Goal: Transaction & Acquisition: Purchase product/service

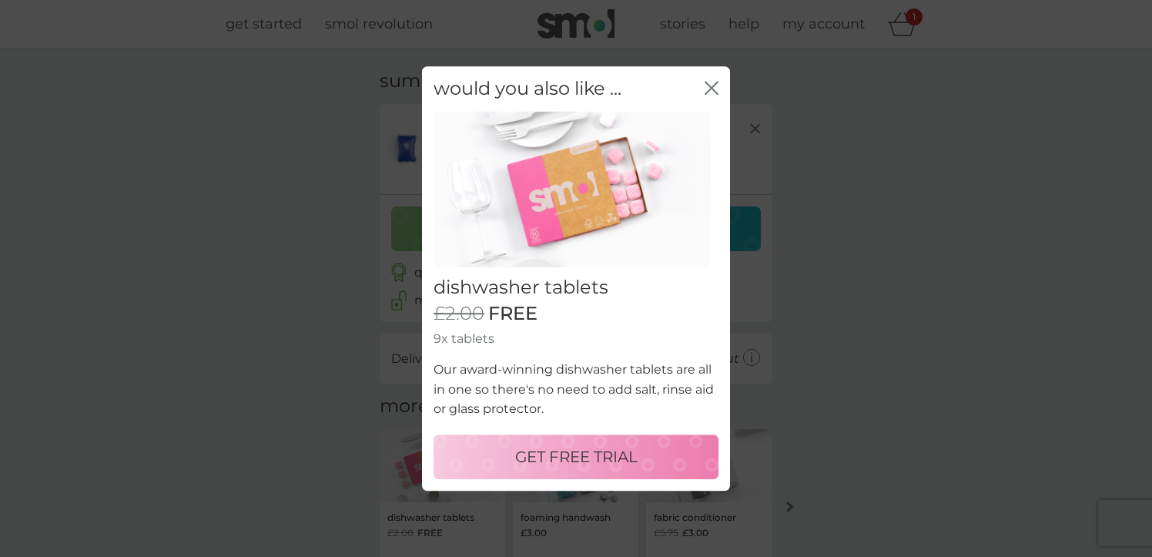
click at [604, 457] on p "GET FREE TRIAL" at bounding box center [576, 456] width 122 height 25
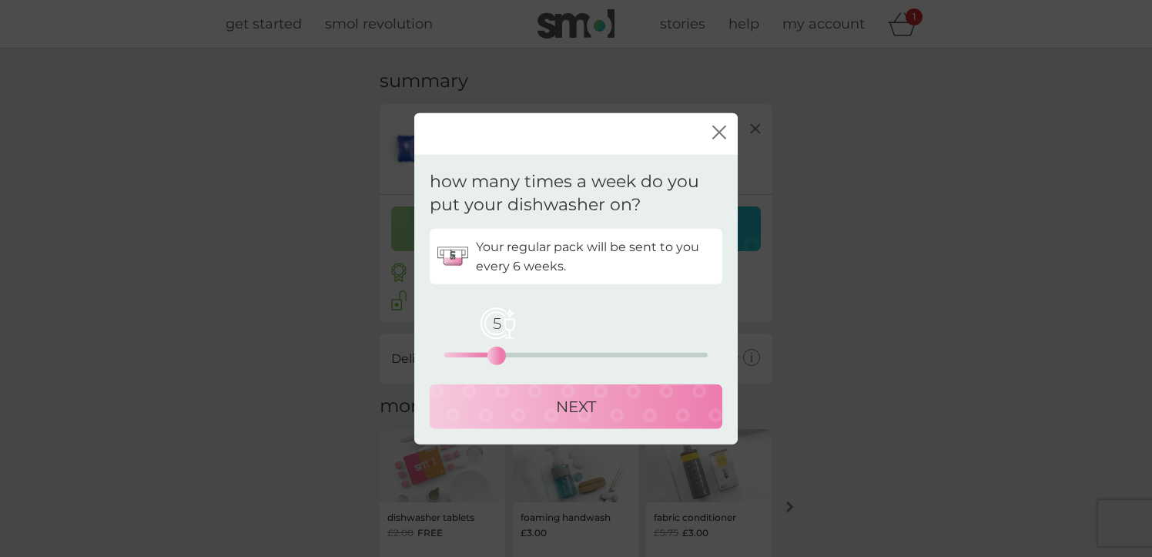
drag, startPoint x: 447, startPoint y: 355, endPoint x: 499, endPoint y: 360, distance: 52.6
click at [499, 359] on div "5" at bounding box center [497, 356] width 6 height 6
drag, startPoint x: 618, startPoint y: 405, endPoint x: 632, endPoint y: 401, distance: 14.4
click at [619, 405] on div "NEXT" at bounding box center [576, 406] width 262 height 25
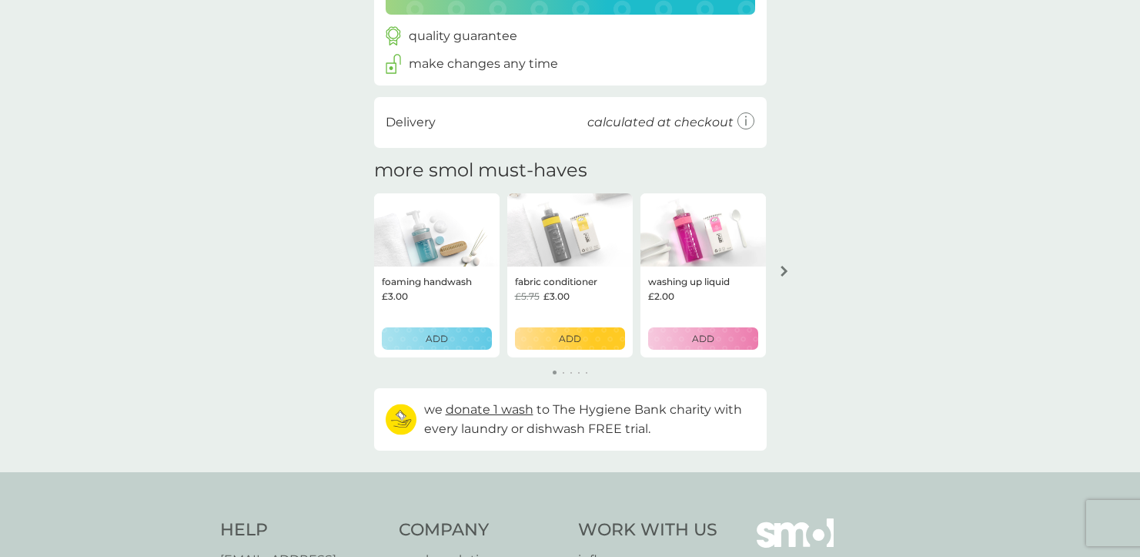
scroll to position [323, 0]
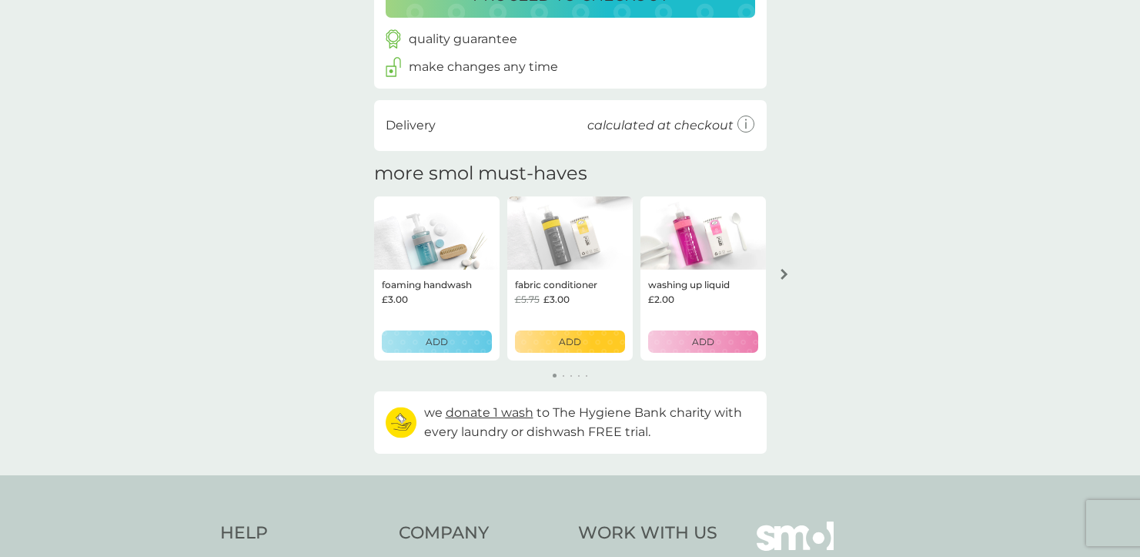
click at [792, 279] on button "arrow right" at bounding box center [784, 274] width 26 height 28
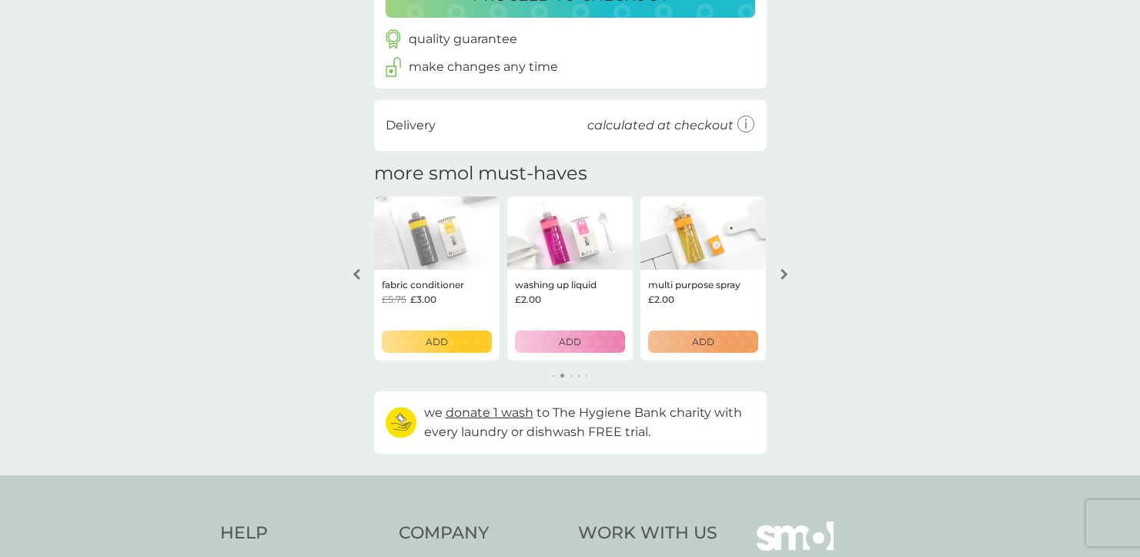
click at [792, 279] on button "arrow right" at bounding box center [784, 274] width 26 height 28
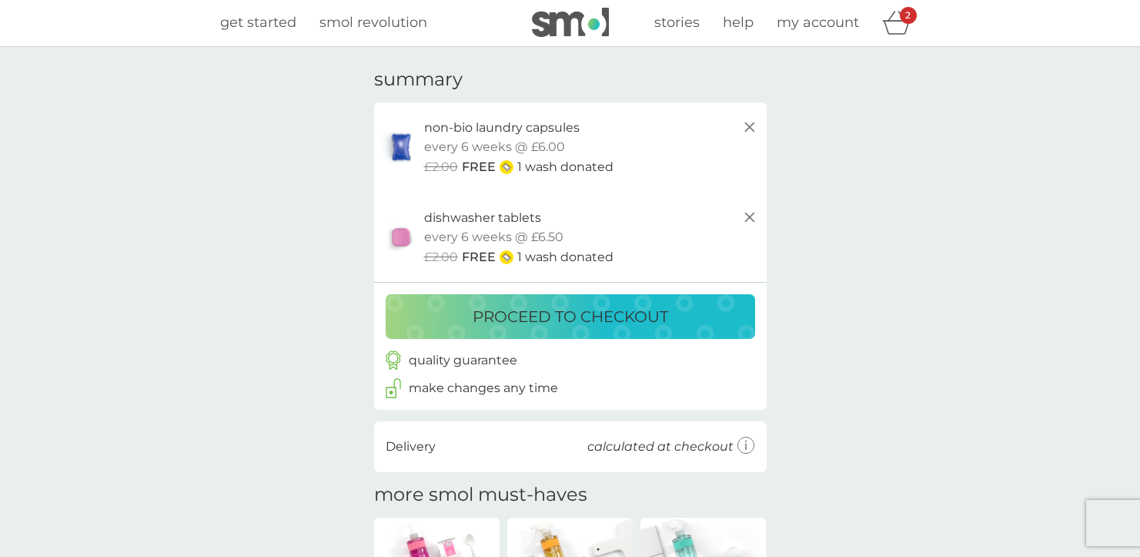
scroll to position [3, 0]
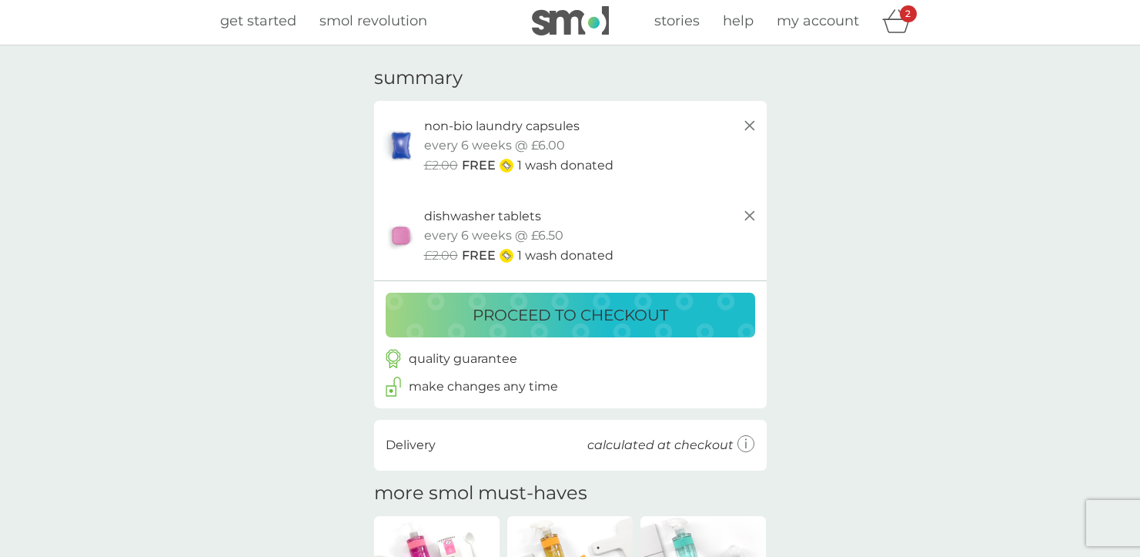
click at [544, 20] on img at bounding box center [570, 20] width 77 height 29
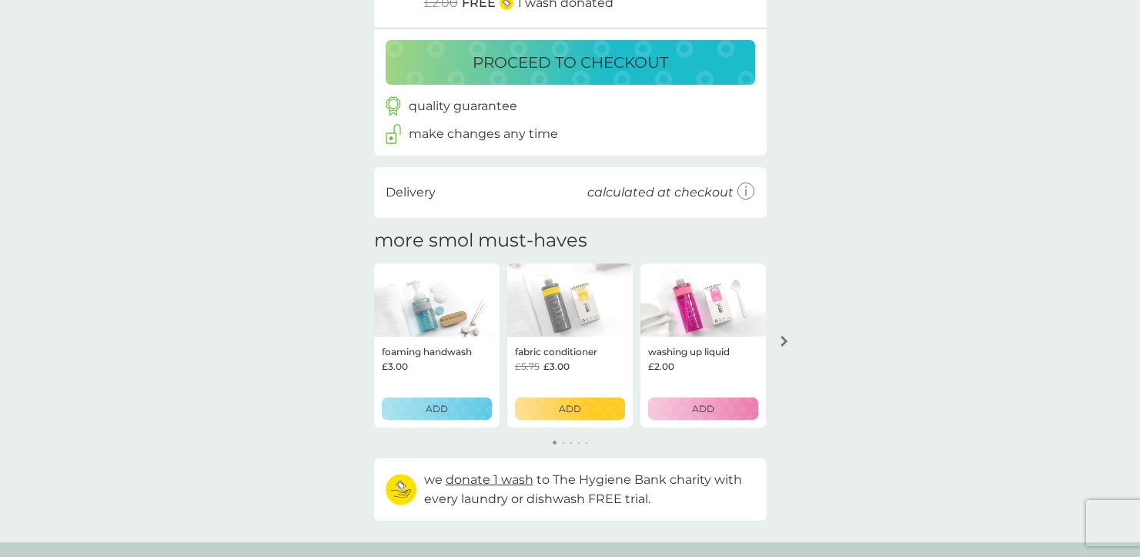
scroll to position [265, 0]
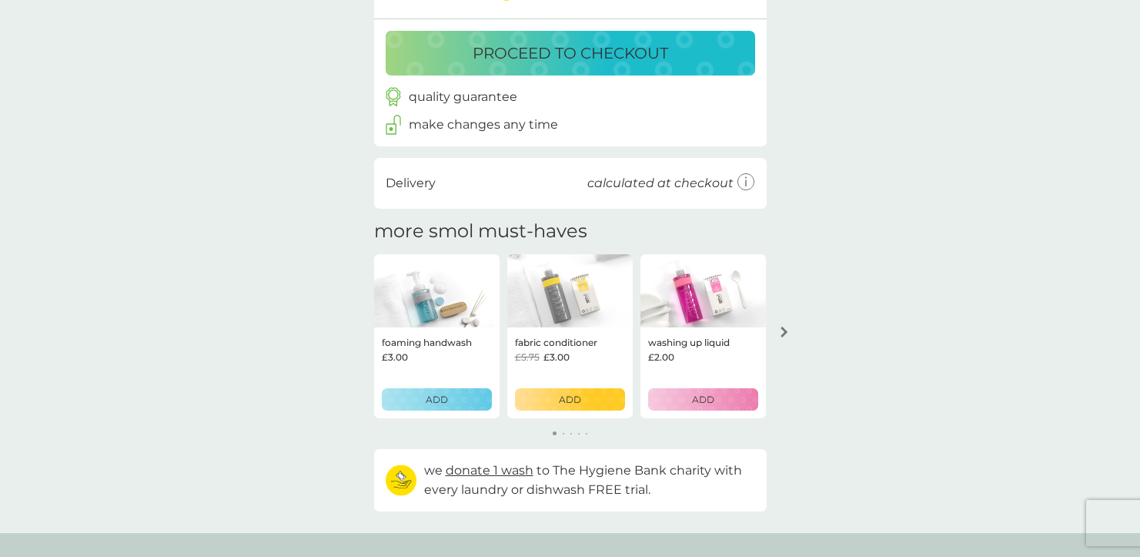
click at [580, 392] on p "ADD" at bounding box center [570, 399] width 22 height 15
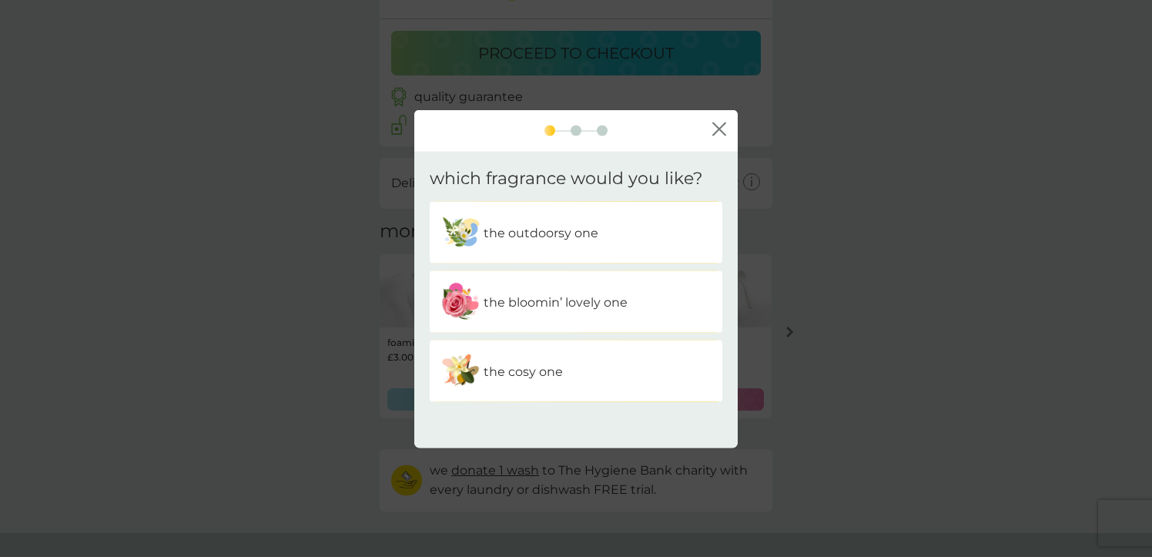
click at [534, 392] on div "the cosy one" at bounding box center [576, 371] width 293 height 62
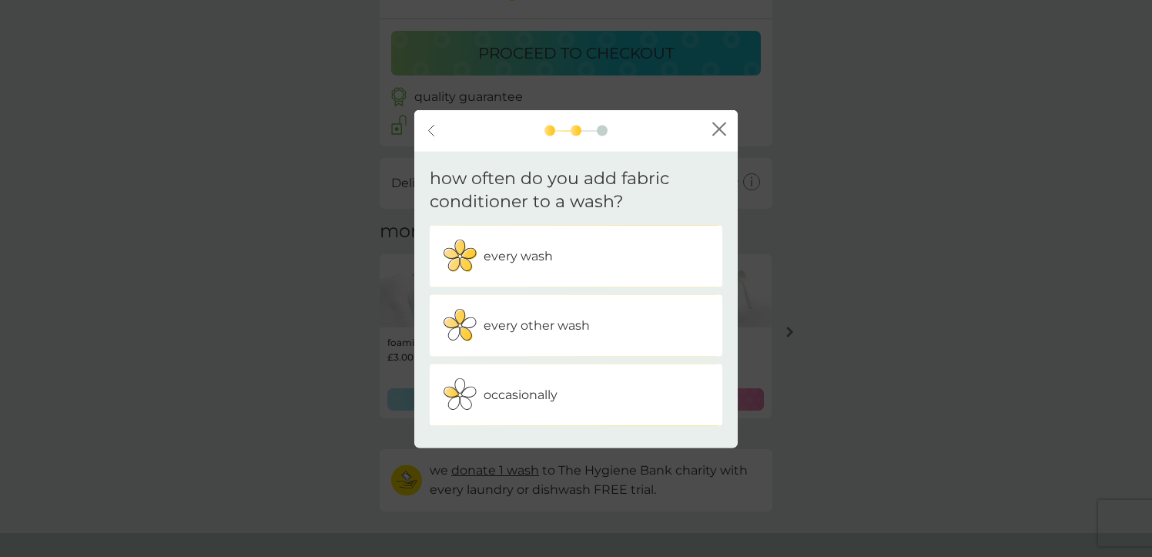
click at [573, 397] on div "occasionally" at bounding box center [575, 395] width 269 height 38
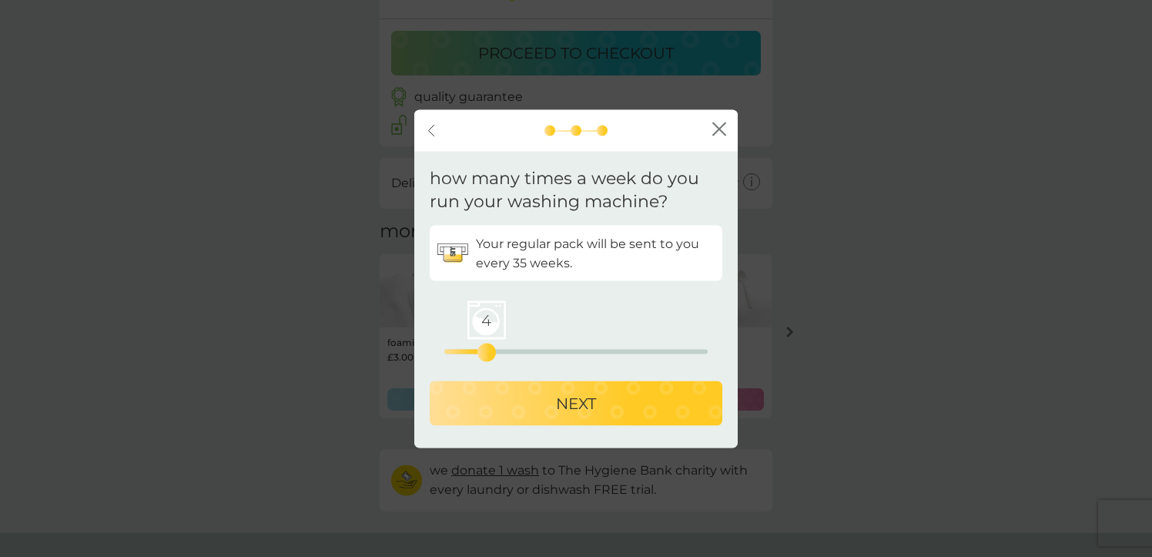
drag, startPoint x: 440, startPoint y: 353, endPoint x: 481, endPoint y: 355, distance: 41.6
click at [484, 355] on div "4" at bounding box center [487, 353] width 6 height 6
click at [609, 410] on div "NEXT" at bounding box center [576, 403] width 262 height 25
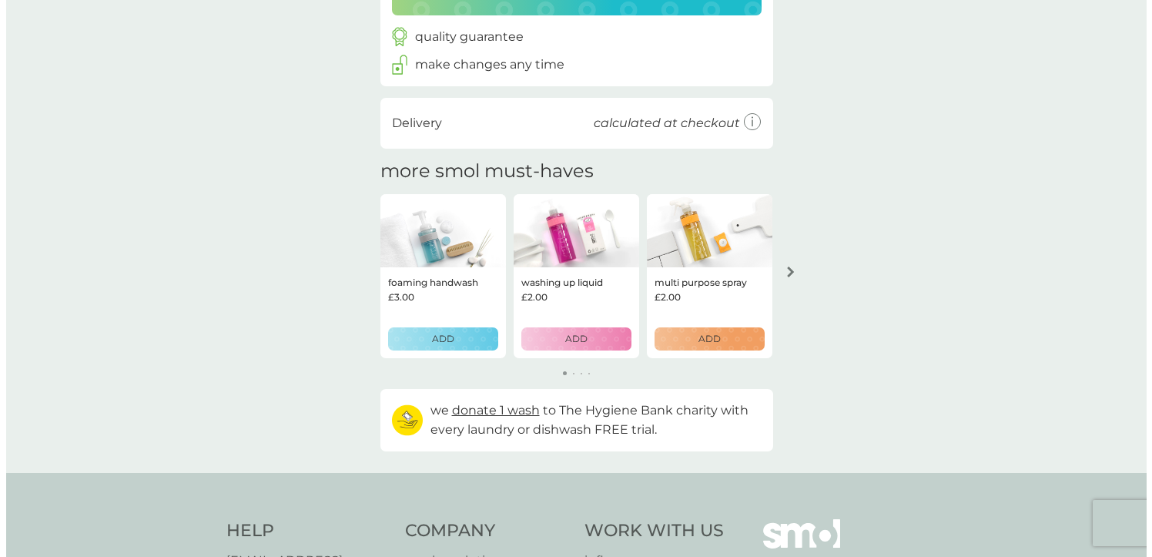
scroll to position [412, 0]
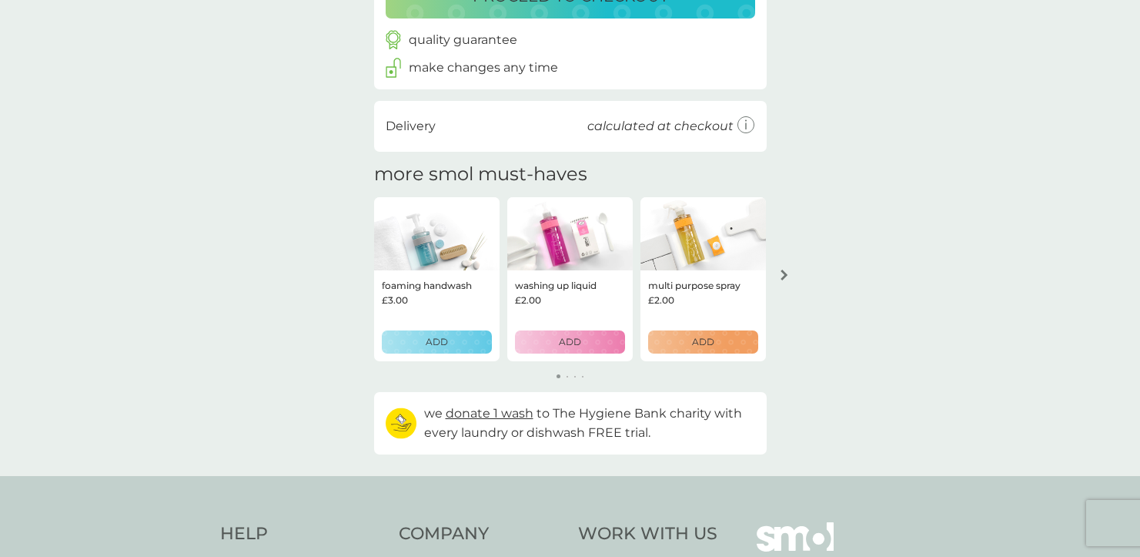
click at [668, 357] on div "multi purpose spray £2.00 ADD" at bounding box center [703, 315] width 125 height 91
click at [693, 343] on p "ADD" at bounding box center [703, 341] width 22 height 15
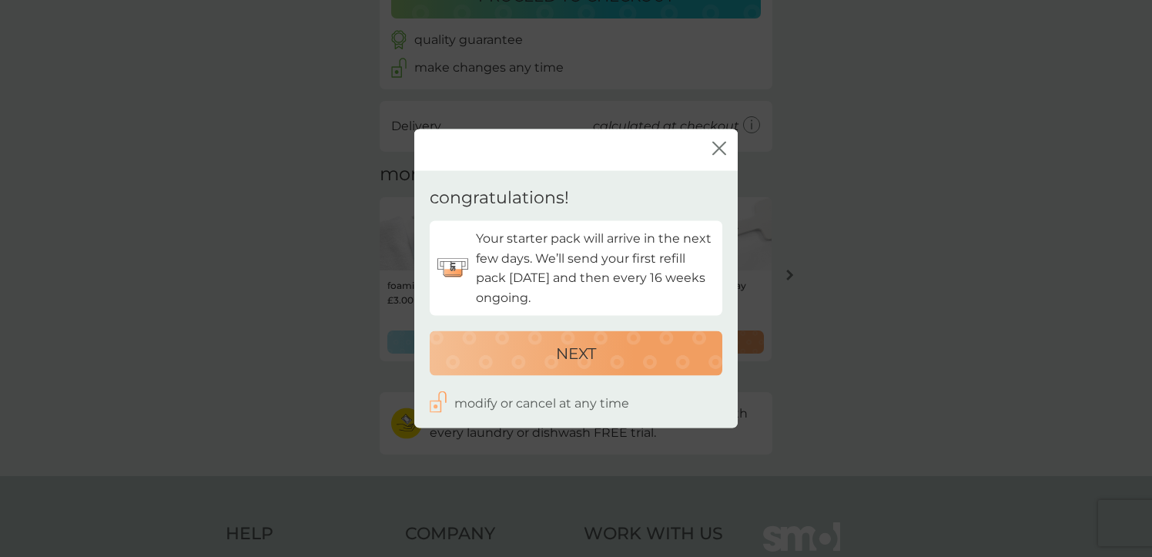
click at [591, 349] on p "NEXT" at bounding box center [576, 352] width 40 height 25
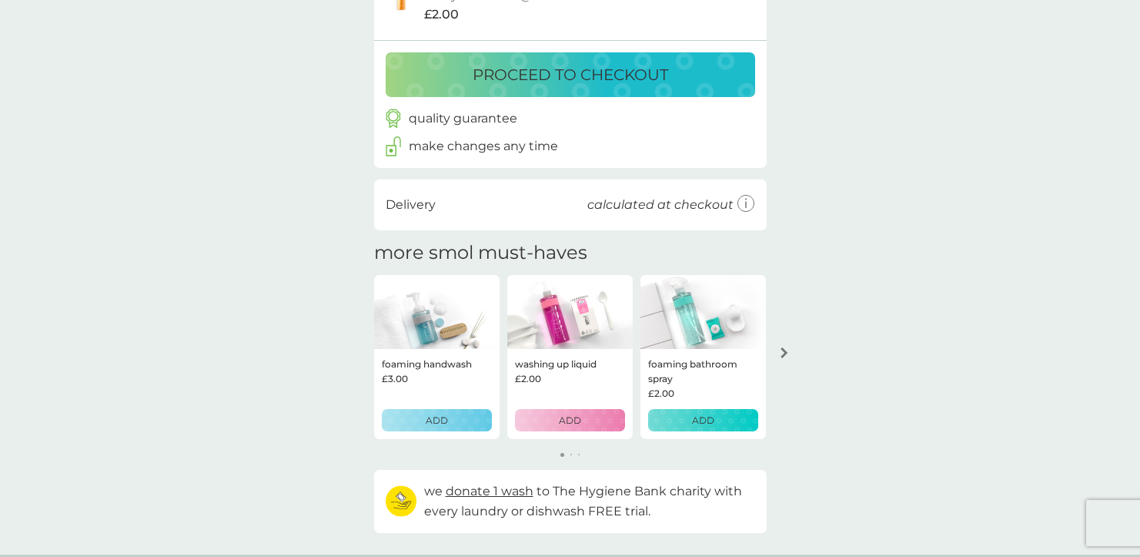
scroll to position [431, 0]
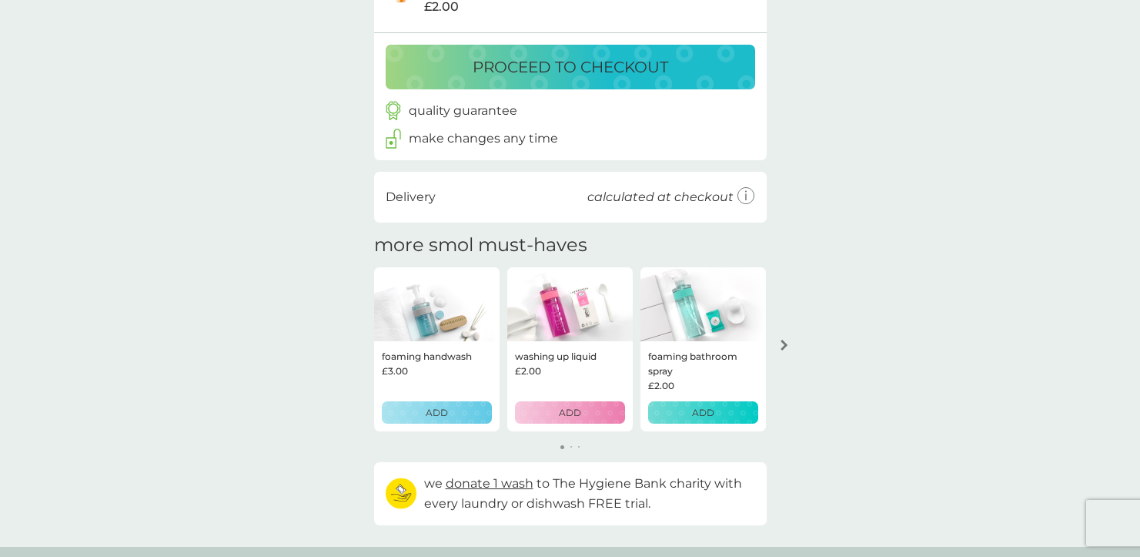
click at [783, 350] on icon "arrow right" at bounding box center [785, 345] width 8 height 11
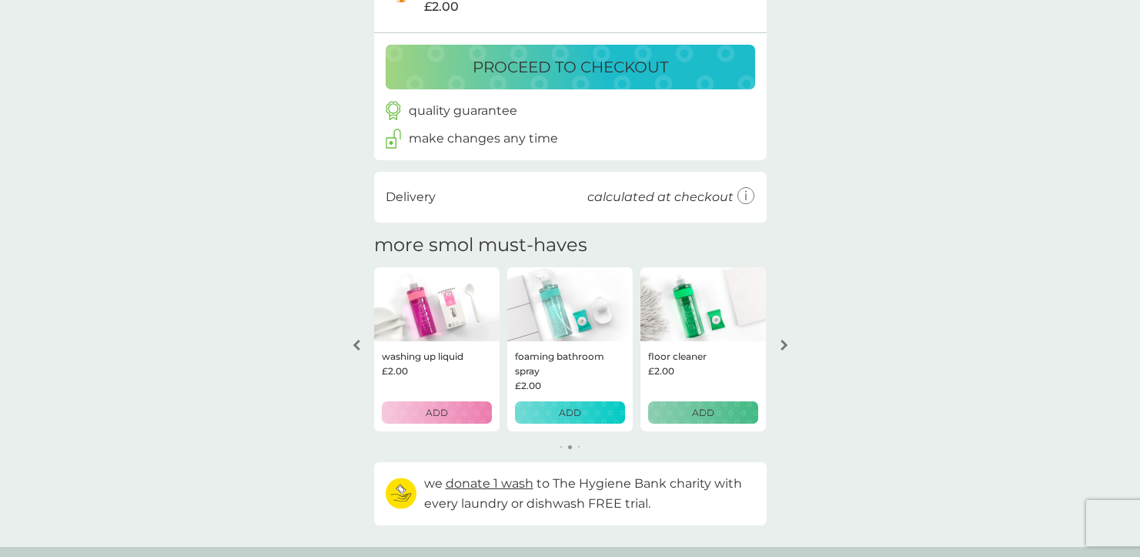
click at [784, 350] on icon "arrow right" at bounding box center [785, 345] width 8 height 11
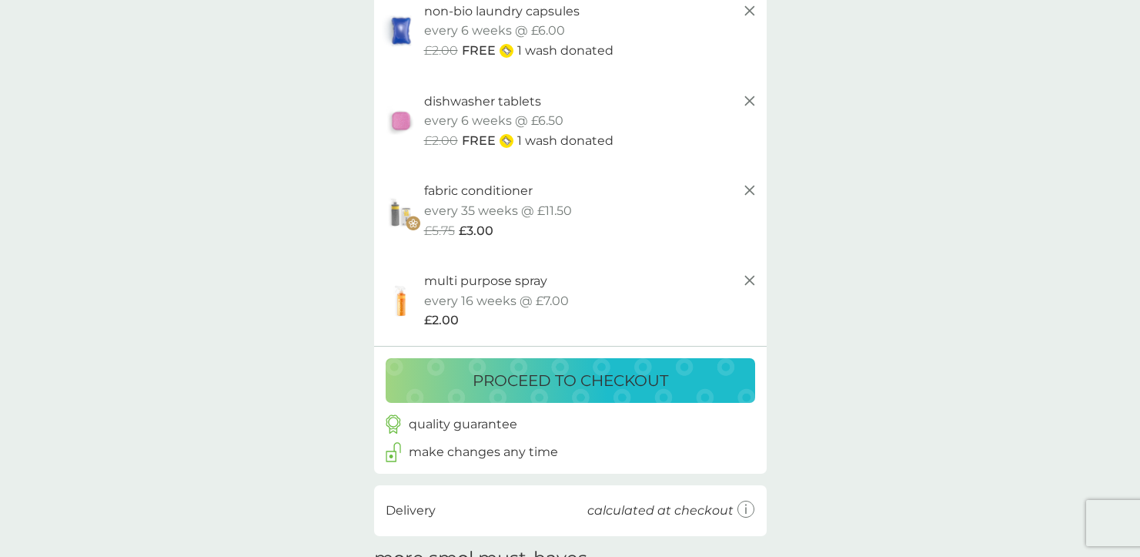
scroll to position [92, 0]
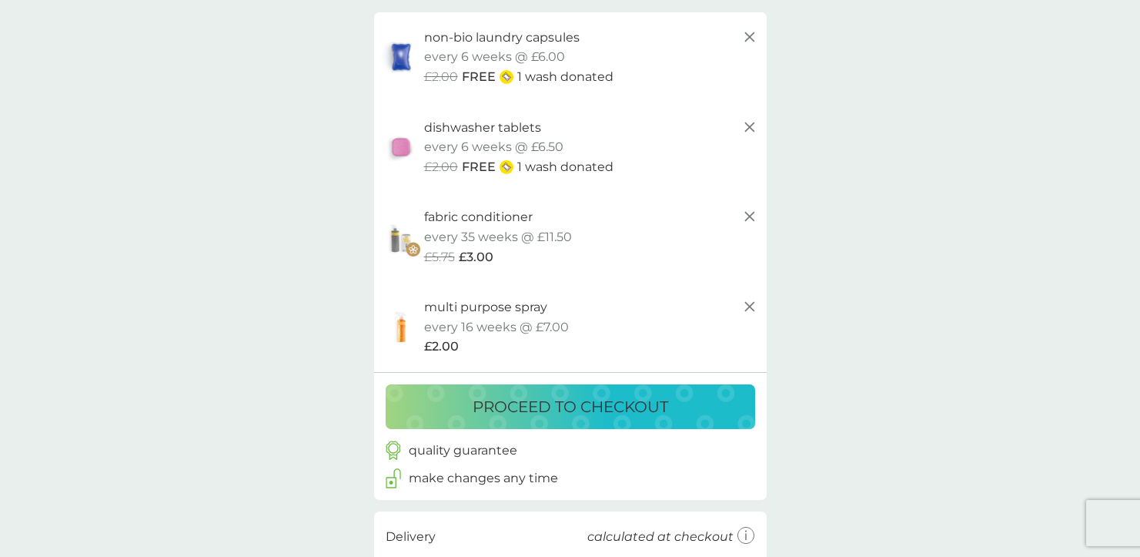
click at [567, 410] on p "proceed to checkout" at bounding box center [571, 406] width 196 height 25
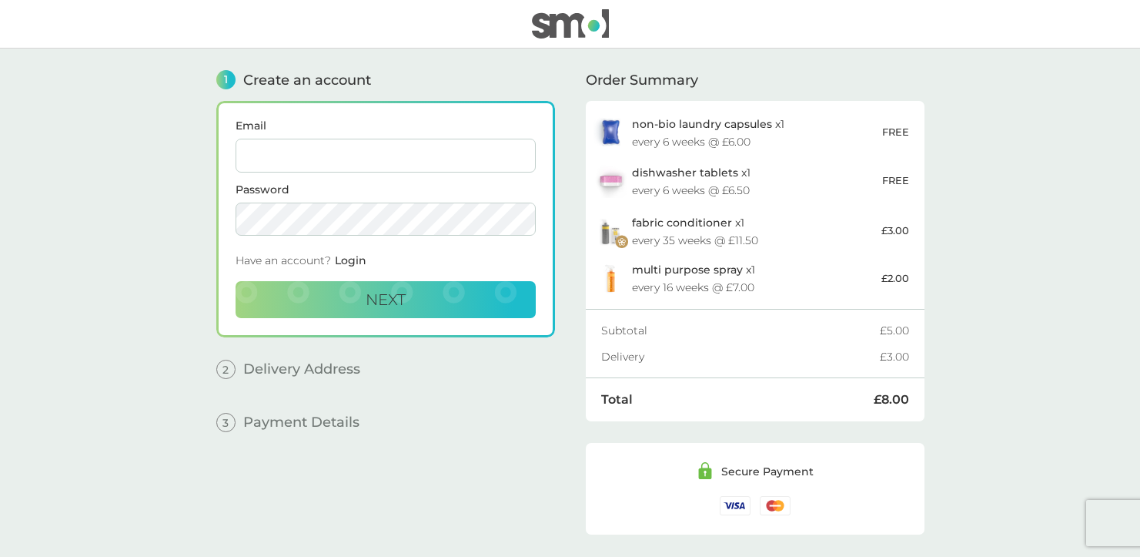
click at [393, 169] on input "Email" at bounding box center [386, 156] width 300 height 34
click at [192, 263] on main "1 Create an account Email gaby.spooner2@hotmail.com Password Have an account? L…" at bounding box center [570, 303] width 1140 height 509
click at [319, 158] on input "gaby.spooner2@hotmail.com" at bounding box center [386, 156] width 300 height 34
click at [316, 158] on input "gaby.spooner2@hotmail.com" at bounding box center [386, 156] width 300 height 34
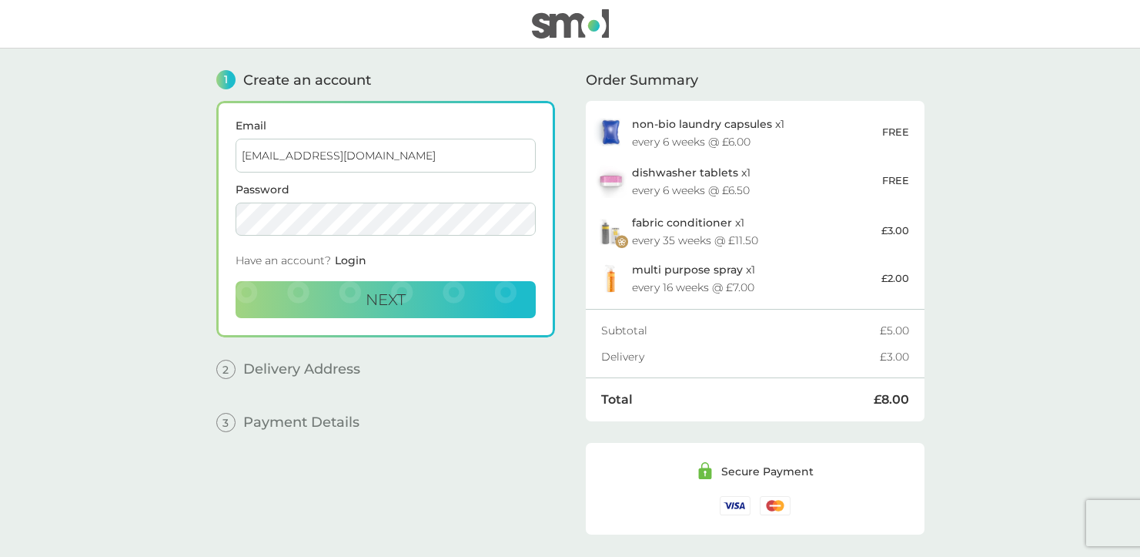
click at [316, 158] on input "gaby.spooner2@hotmail.com" at bounding box center [386, 156] width 300 height 34
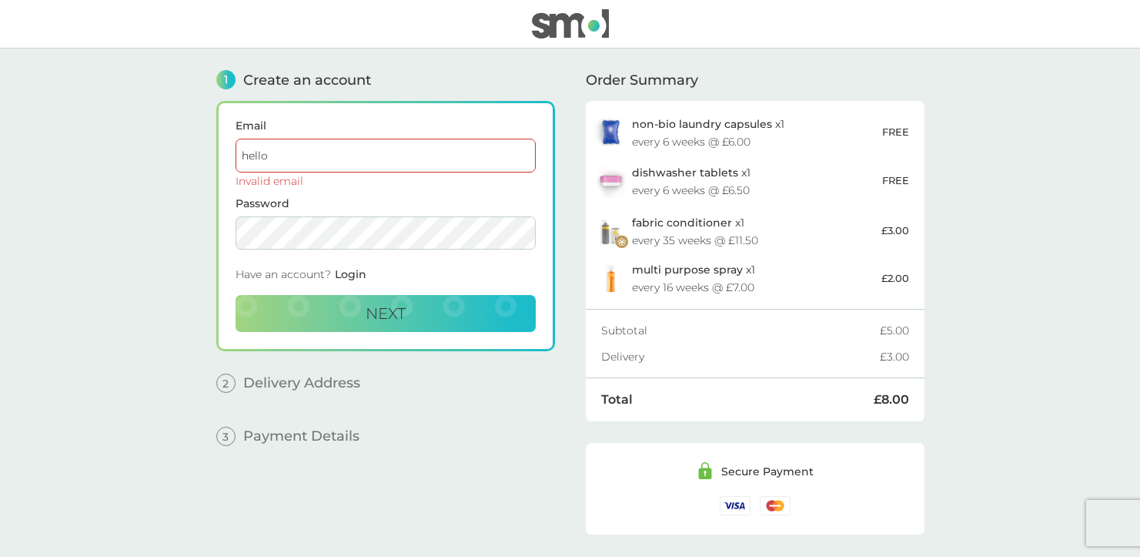
type input "hellogabyink@gmail.com"
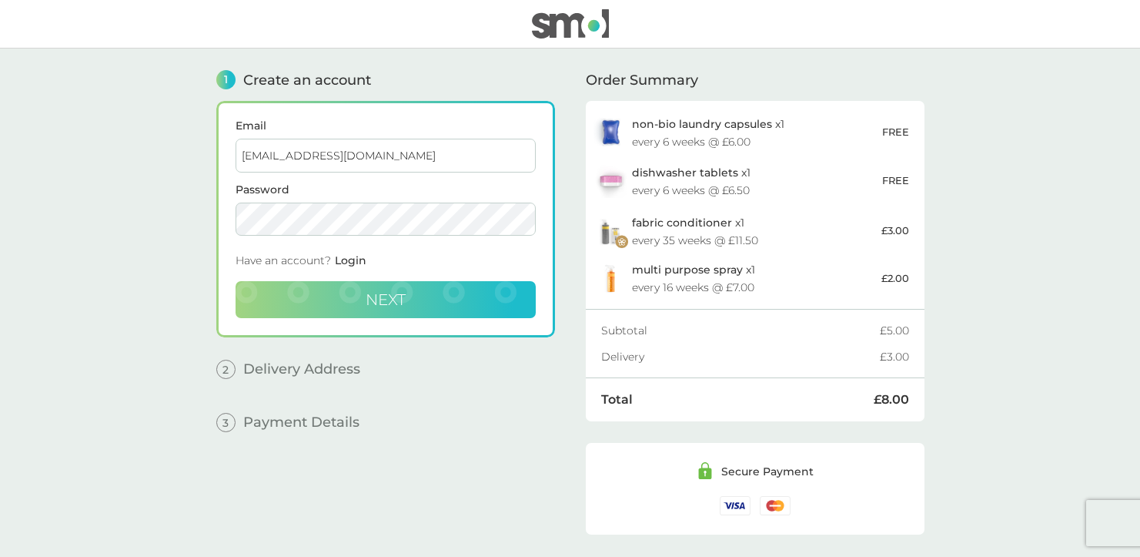
click at [377, 310] on button "Next" at bounding box center [386, 299] width 300 height 37
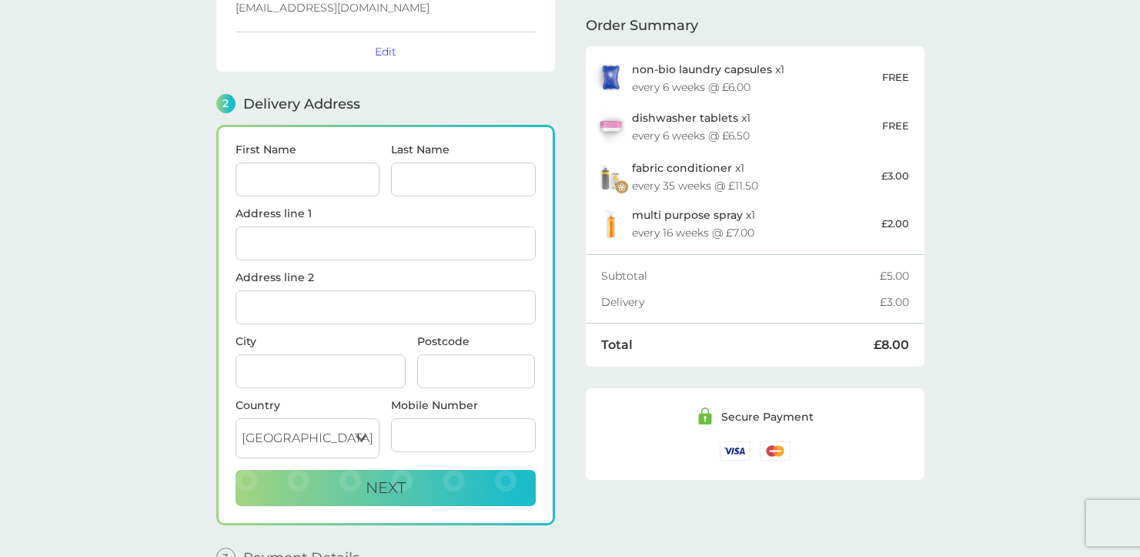
scroll to position [83, 0]
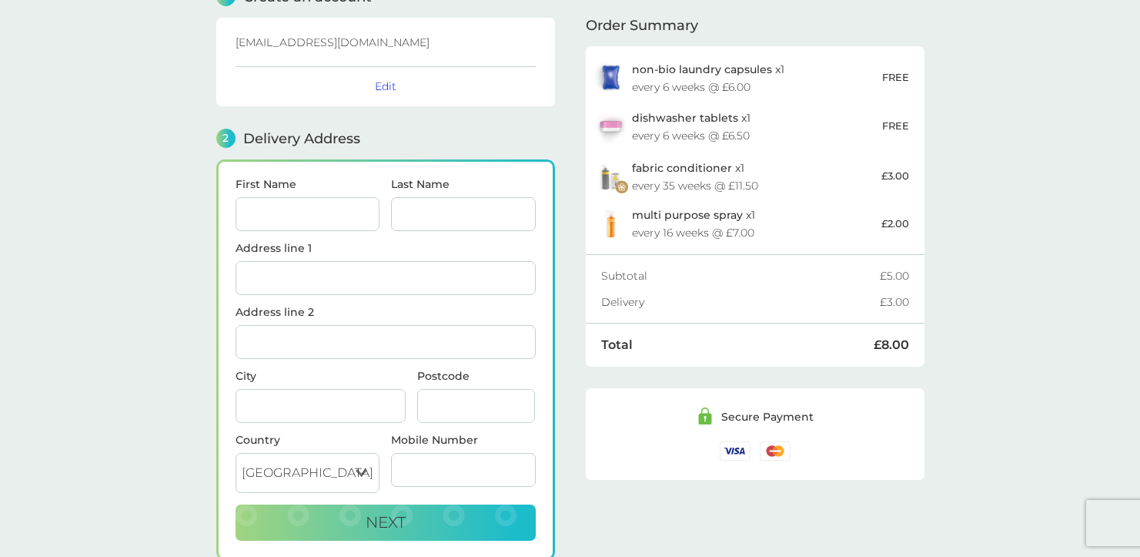
click at [323, 202] on input "First Name" at bounding box center [308, 214] width 145 height 34
type input "Gabrielle"
type input "Spooner"
type input "Flat 18 Spinnaker House"
type input "Juniper Drive"
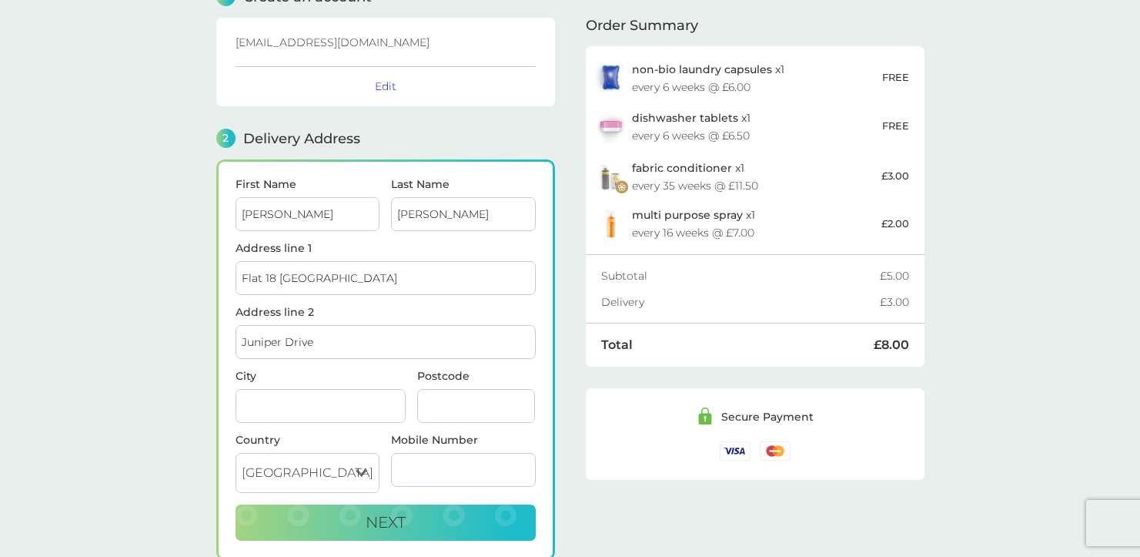
type input "London"
type input "SW18 1FR"
type input "07917206350"
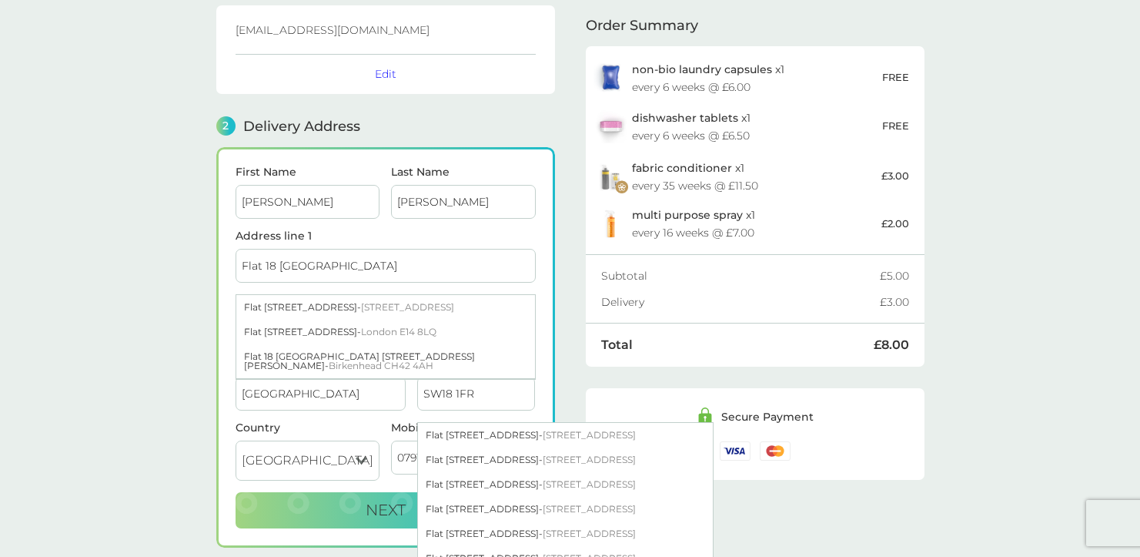
scroll to position [101, 0]
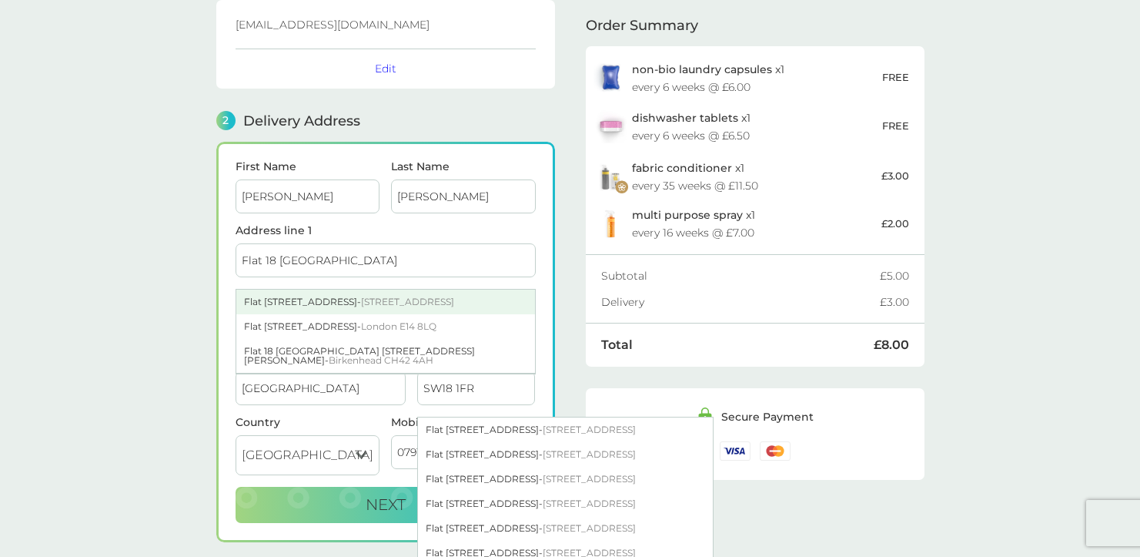
click at [304, 306] on div "Flat 18 Spinnaker House Juniper Drive - London SW18 1FR" at bounding box center [385, 301] width 299 height 25
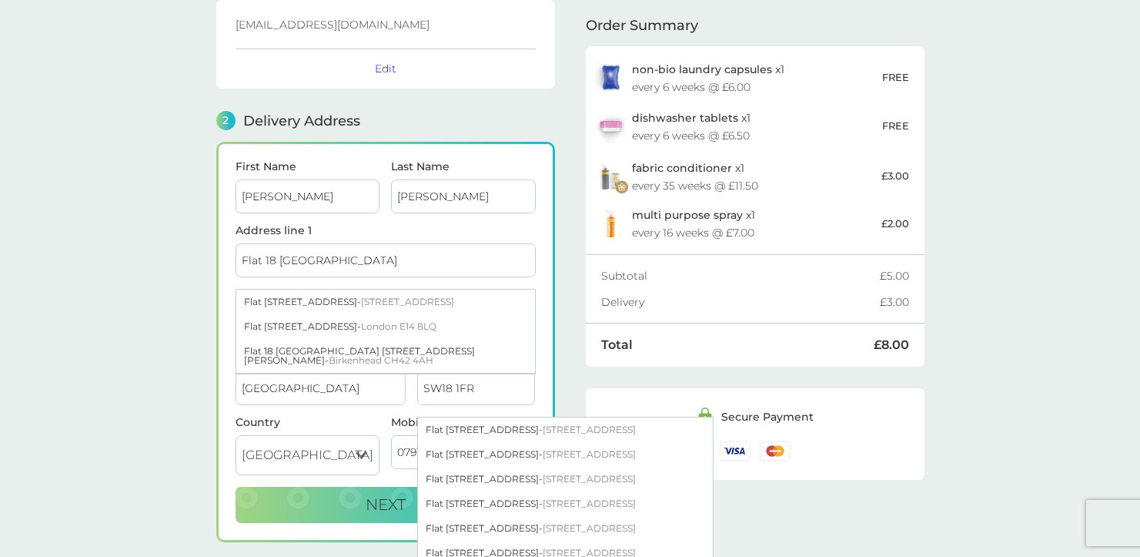
type input "Flat 18, Spinnaker House"
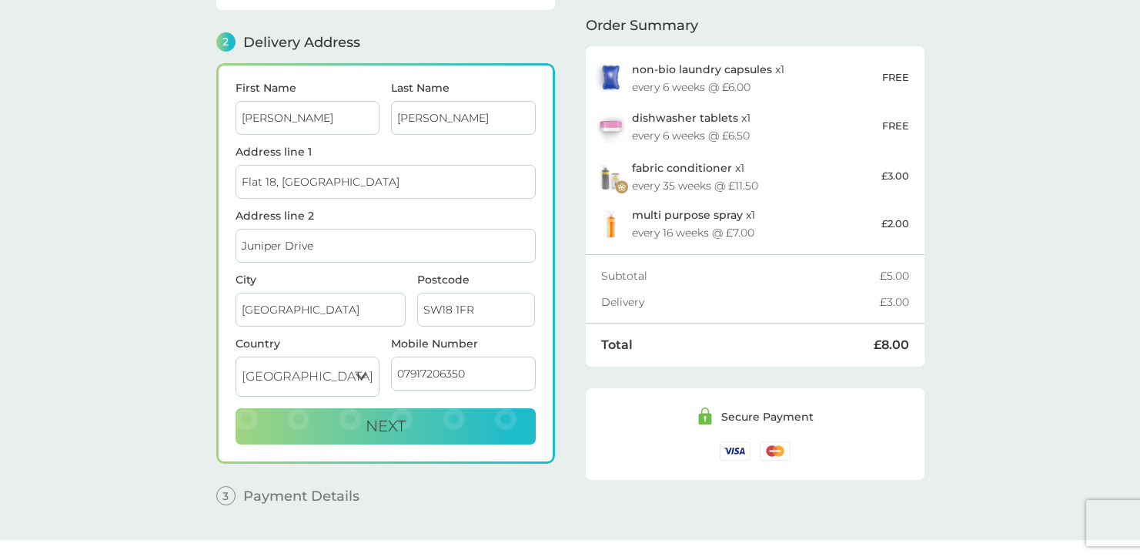
scroll to position [180, 0]
click at [470, 413] on button "Next" at bounding box center [386, 425] width 300 height 37
checkbox input "true"
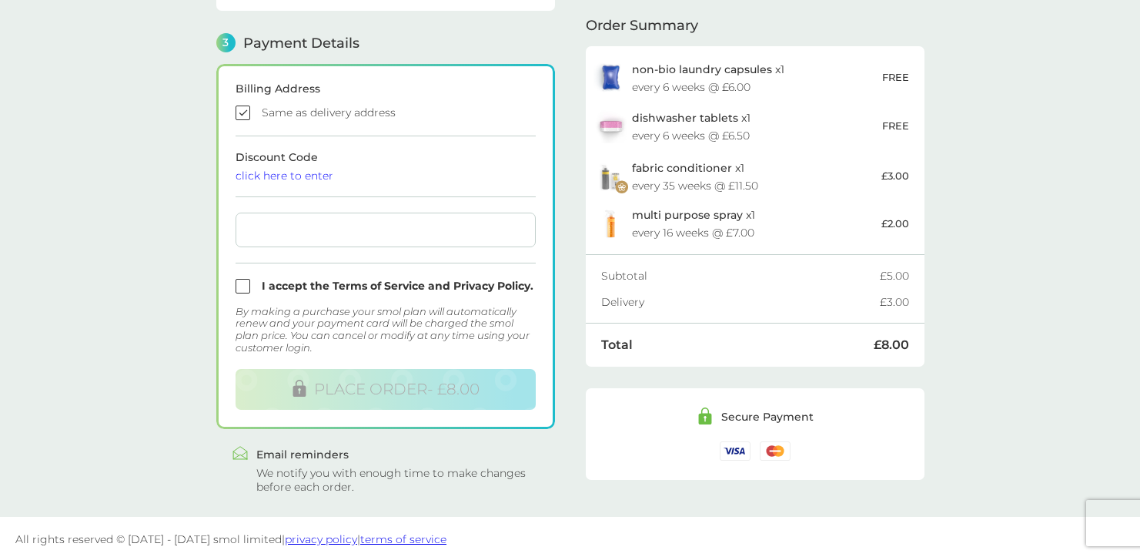
scroll to position [433, 0]
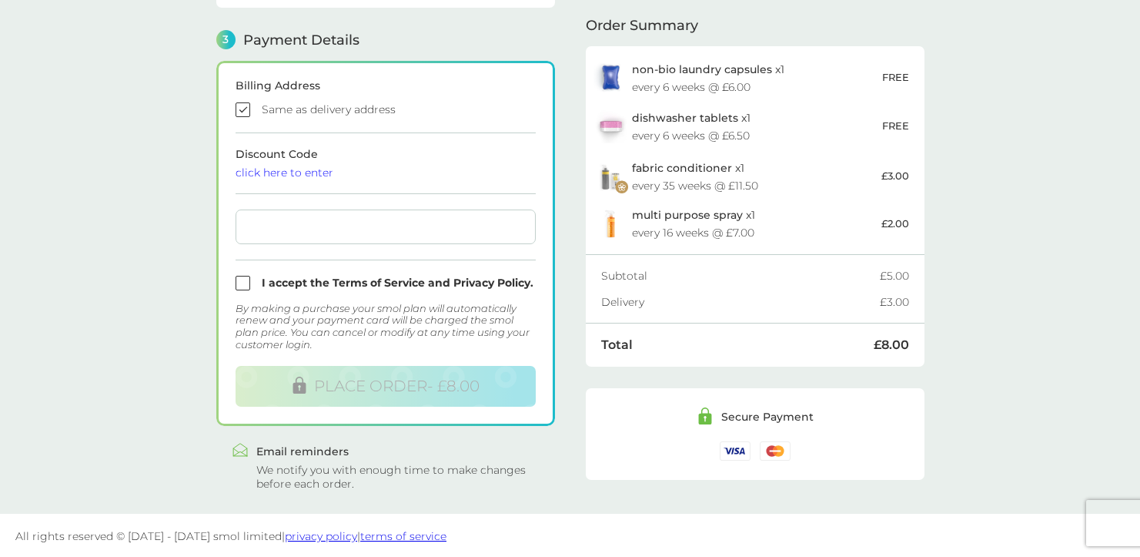
click at [239, 285] on input "checkbox" at bounding box center [386, 283] width 300 height 15
checkbox input "true"
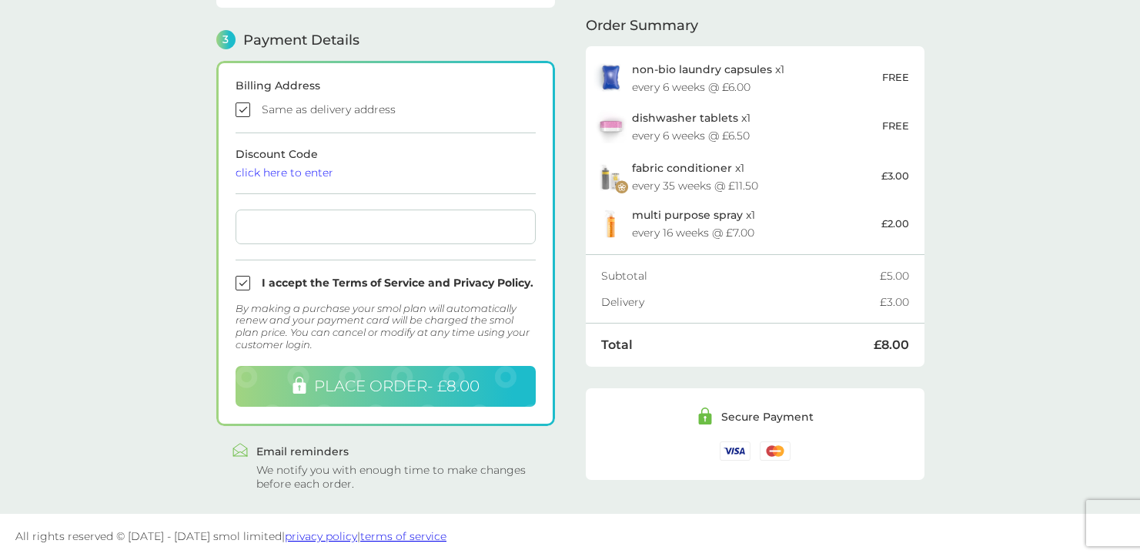
click at [358, 396] on button "PLACE ORDER - £8.00" at bounding box center [386, 386] width 300 height 41
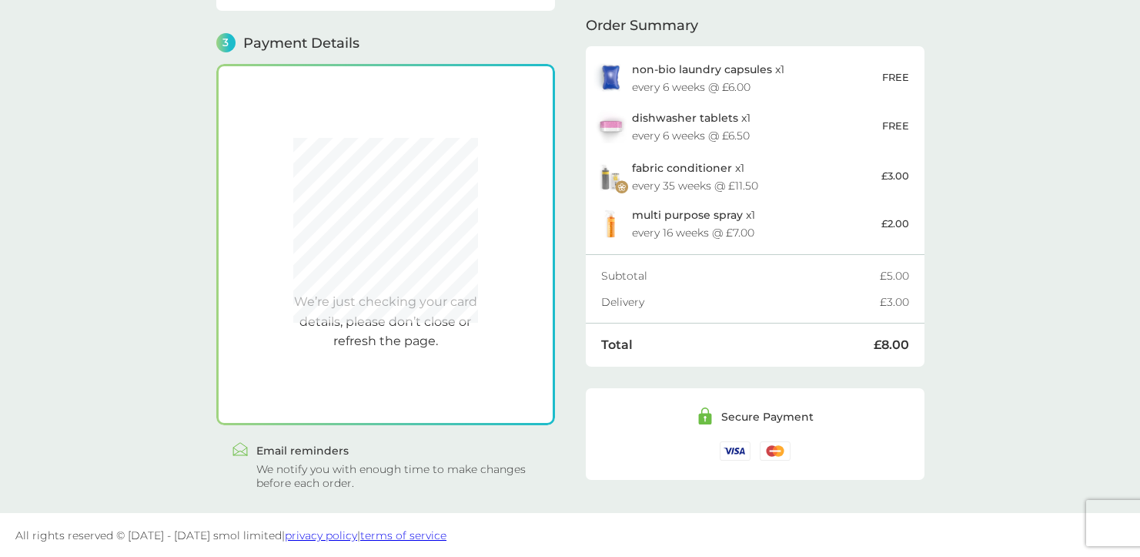
click at [1109, 556] on div at bounding box center [570, 557] width 1140 height 0
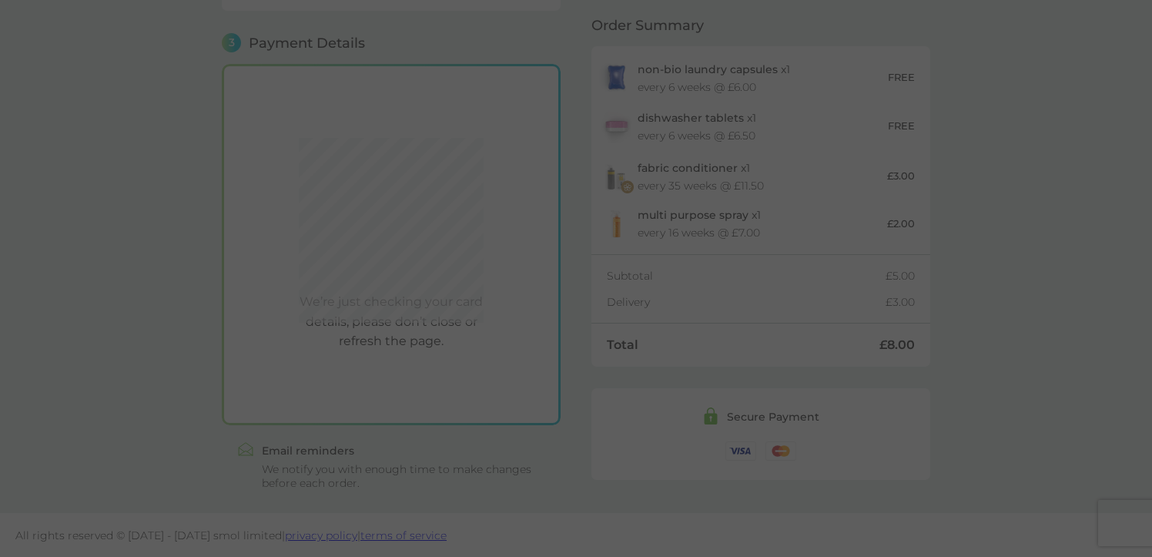
click at [942, 556] on div at bounding box center [576, 557] width 1152 height 0
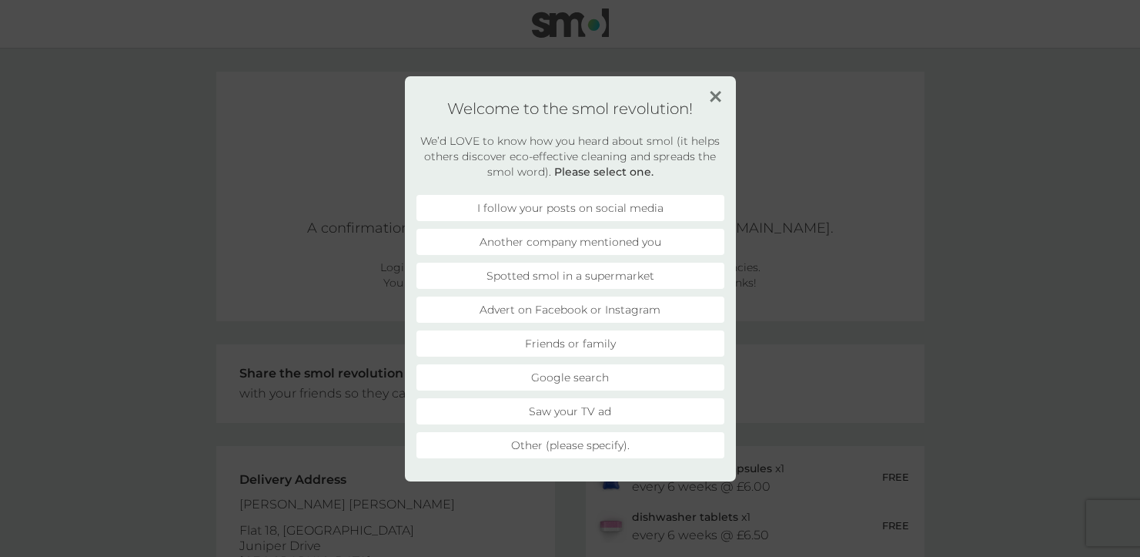
click at [718, 97] on img at bounding box center [716, 97] width 12 height 12
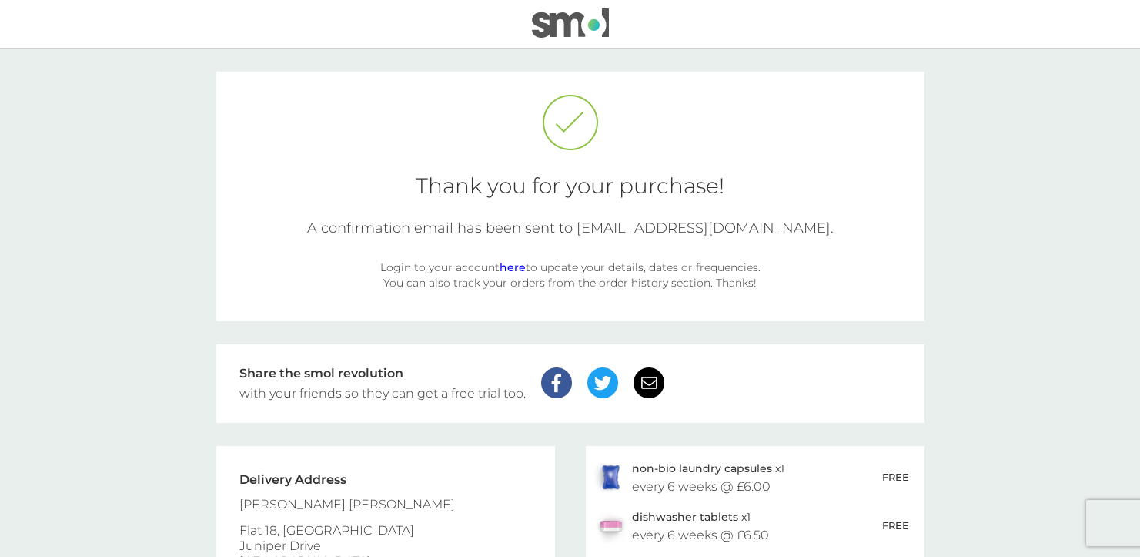
click at [570, 28] on img at bounding box center [570, 22] width 77 height 29
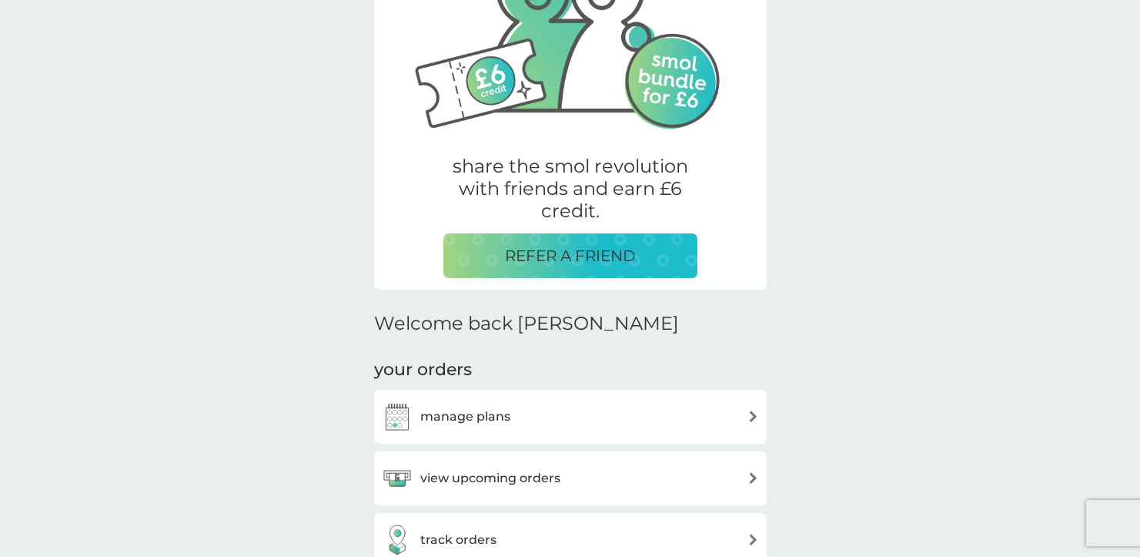
scroll to position [346, 0]
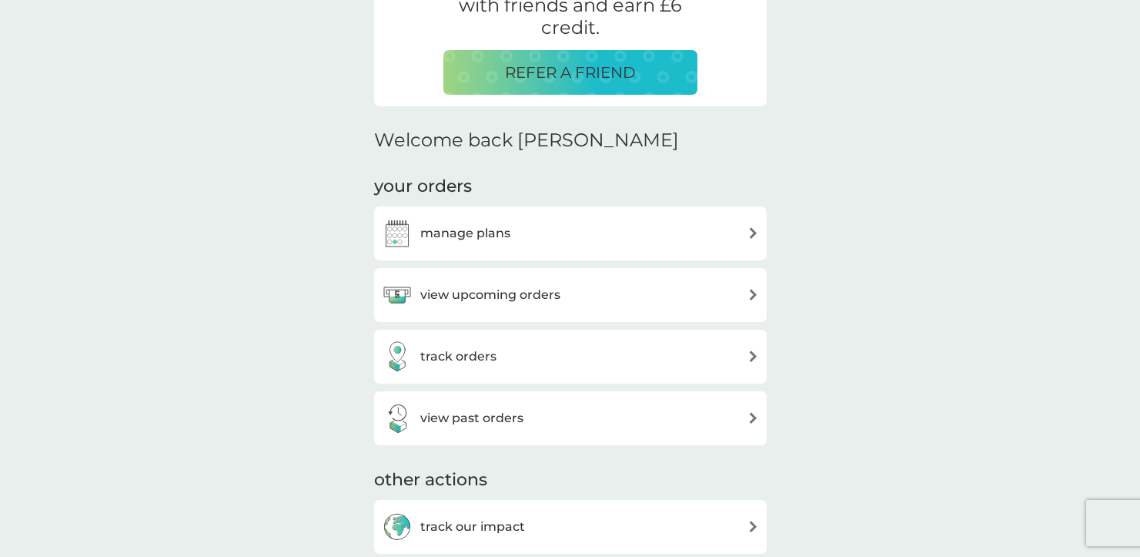
click at [470, 213] on div "manage plans" at bounding box center [570, 233] width 393 height 54
click at [508, 235] on h3 "manage plans" at bounding box center [465, 233] width 90 height 20
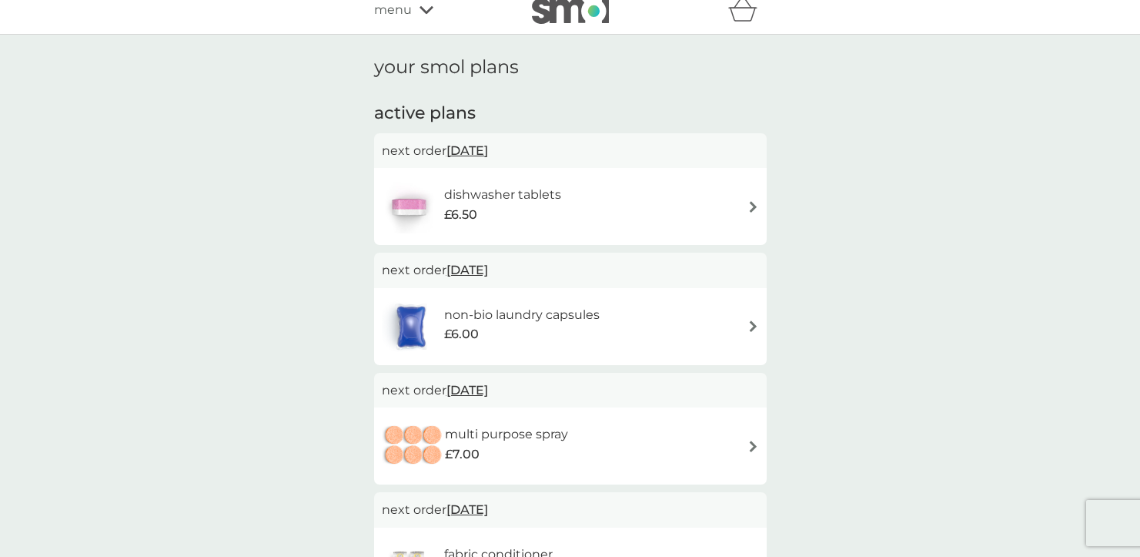
scroll to position [21, 0]
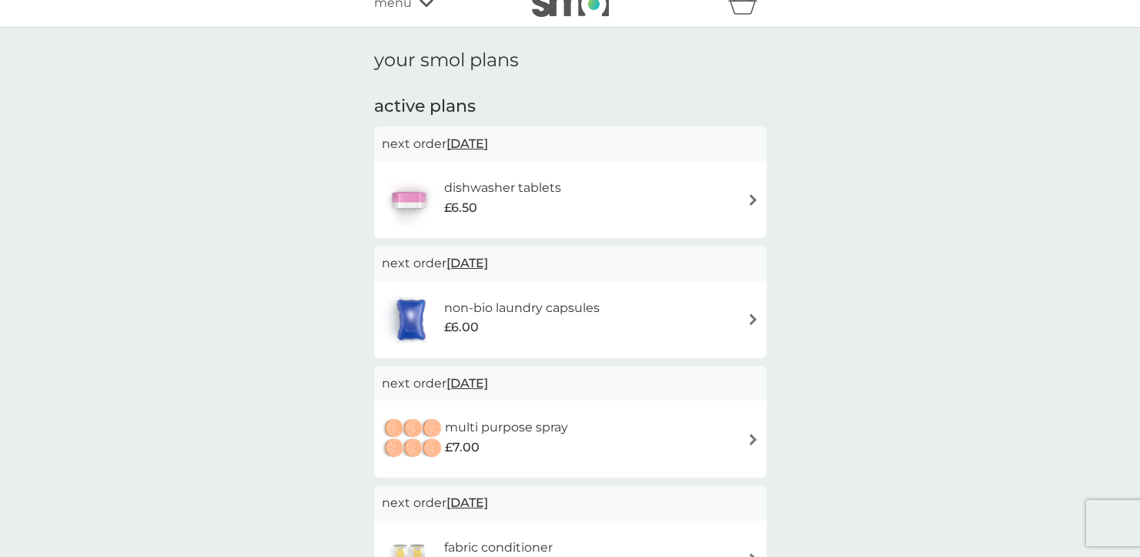
click at [751, 212] on div "dishwasher tablets £6.50" at bounding box center [570, 199] width 377 height 54
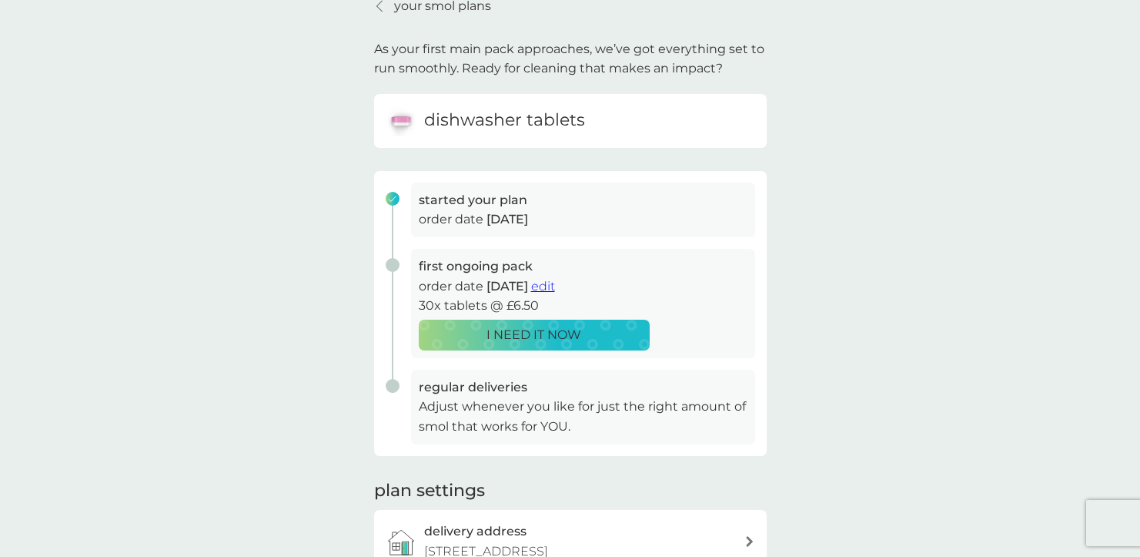
scroll to position [108, 0]
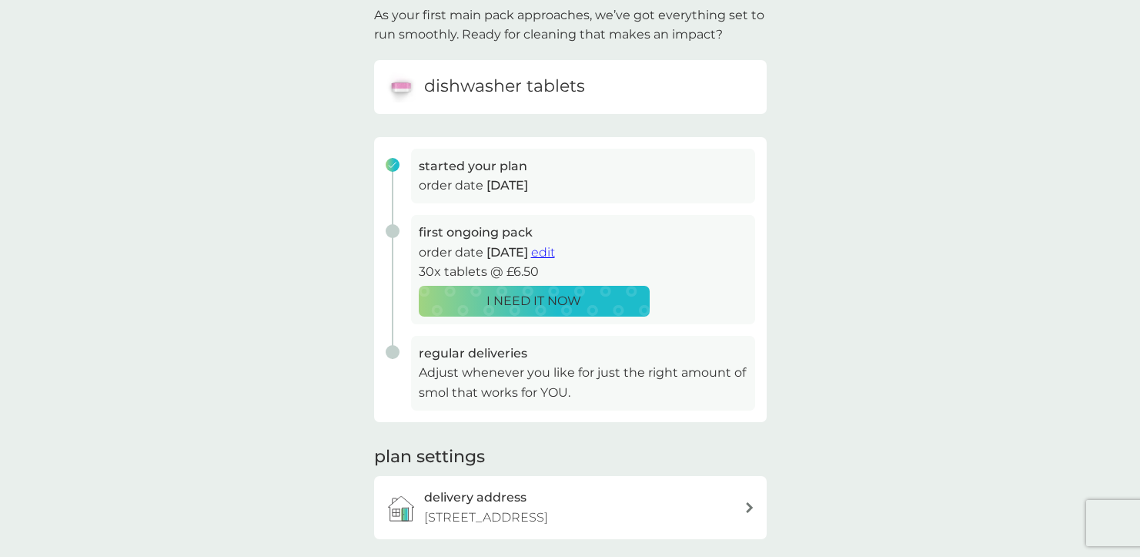
click at [555, 256] on span "edit" at bounding box center [543, 252] width 24 height 15
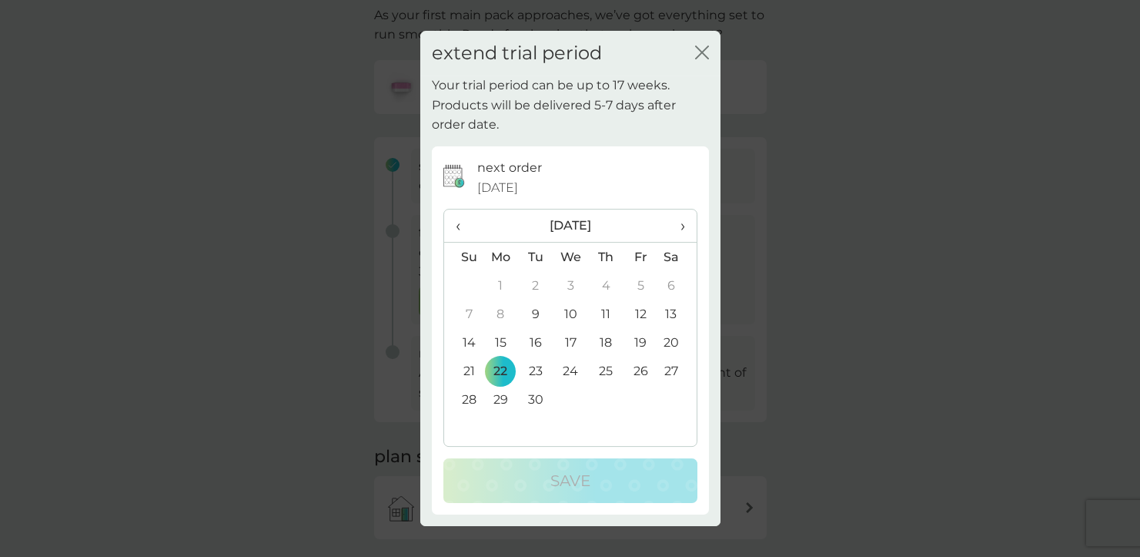
click at [687, 226] on th "›" at bounding box center [677, 225] width 38 height 33
click at [450, 223] on th "‹" at bounding box center [463, 225] width 39 height 33
click at [681, 230] on span "›" at bounding box center [676, 225] width 15 height 32
click at [466, 428] on td "30" at bounding box center [463, 427] width 39 height 28
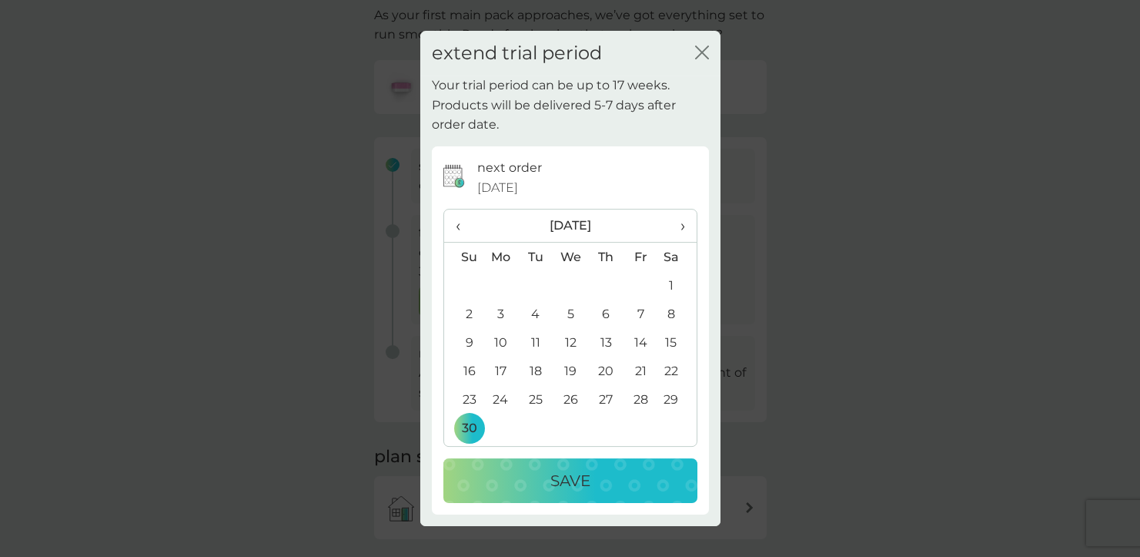
click at [614, 487] on div "Save" at bounding box center [570, 480] width 223 height 25
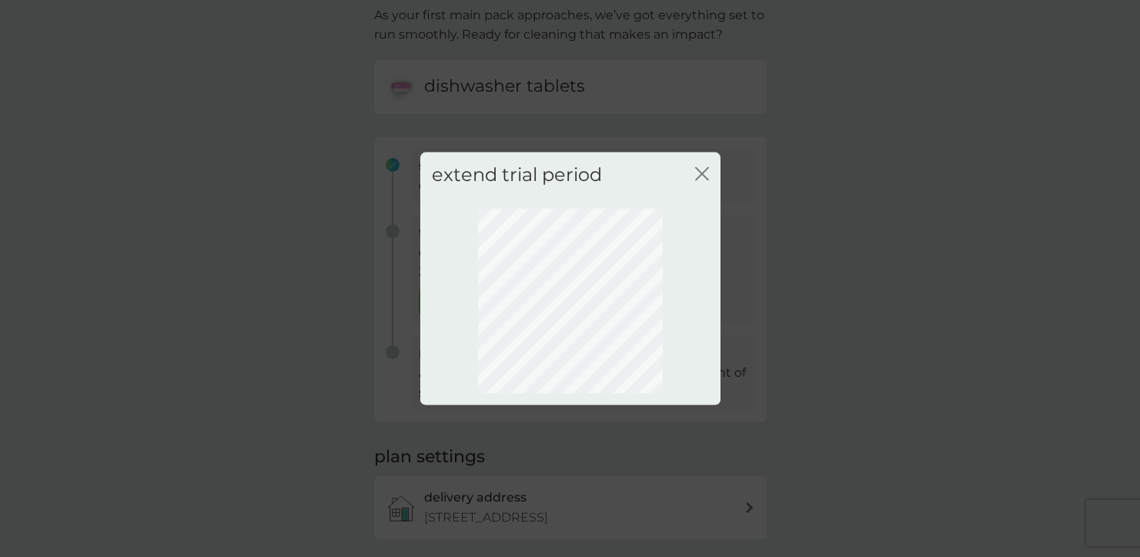
scroll to position [89, 0]
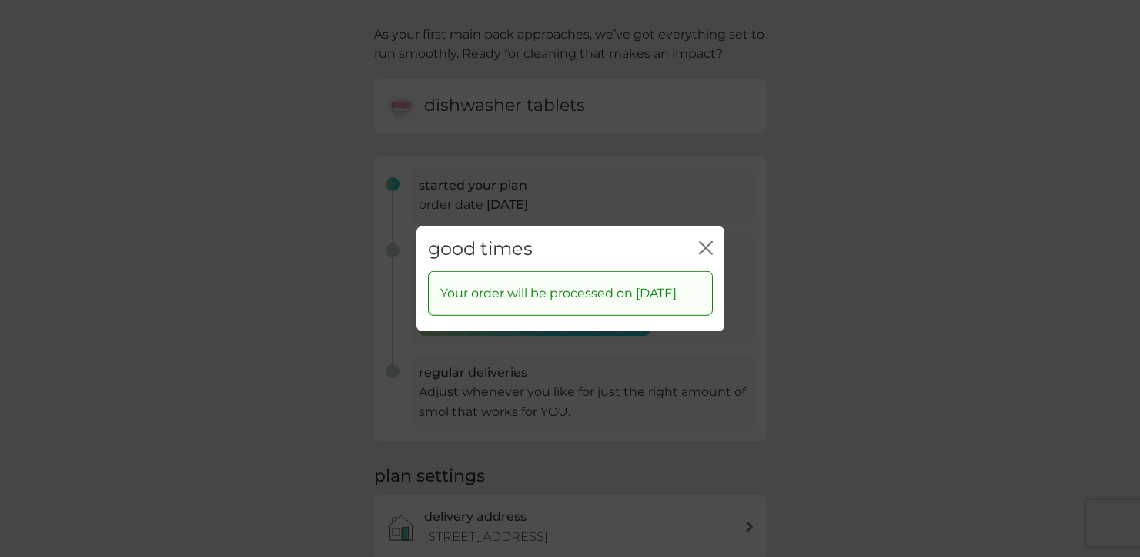
click at [704, 241] on icon "close" at bounding box center [703, 247] width 6 height 12
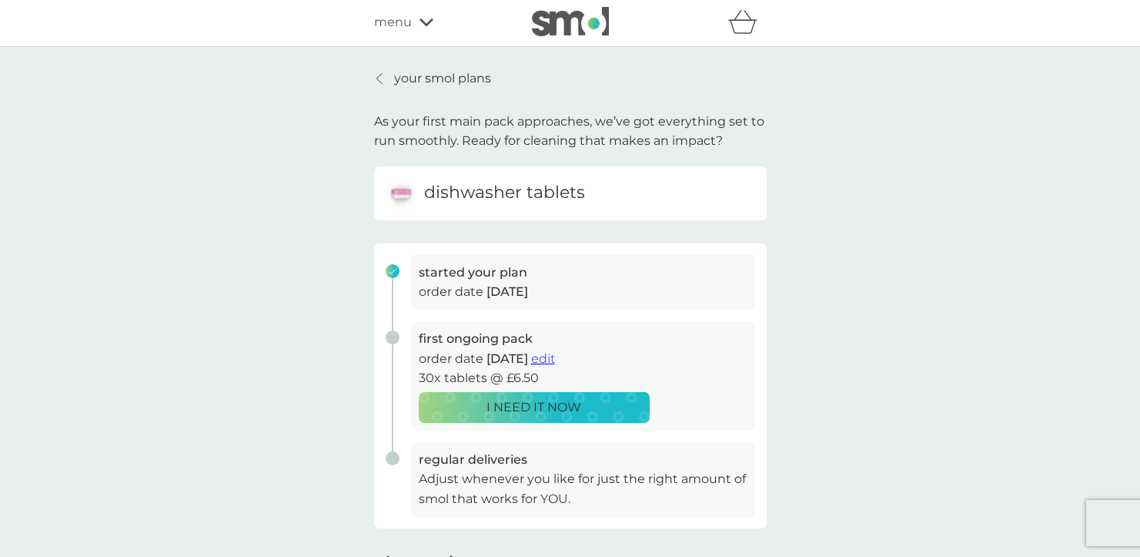
scroll to position [0, 0]
click at [383, 79] on div at bounding box center [380, 80] width 11 height 12
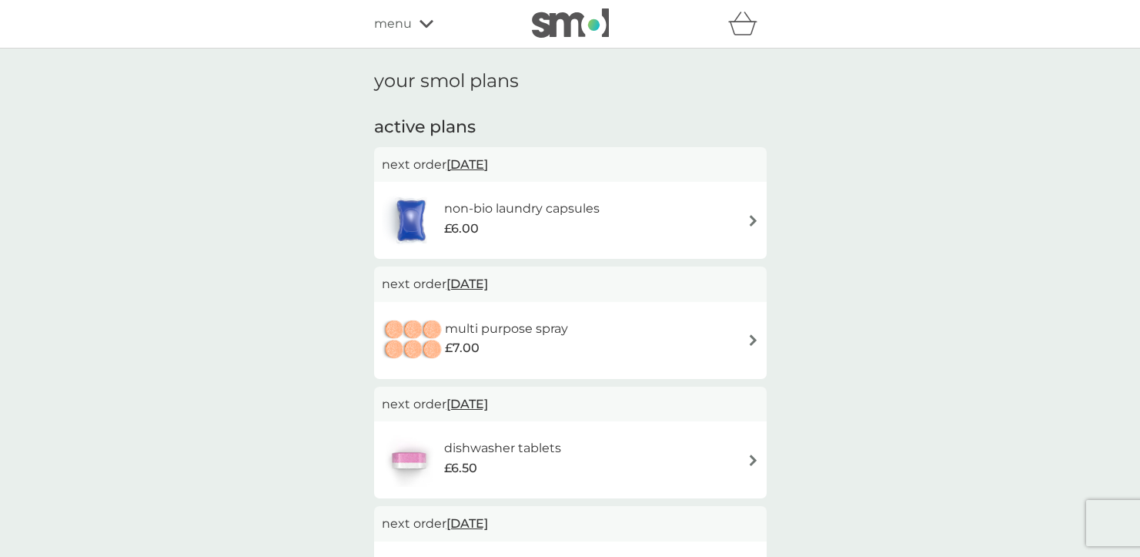
click at [737, 227] on div "non-bio laundry capsules £6.00" at bounding box center [570, 220] width 377 height 54
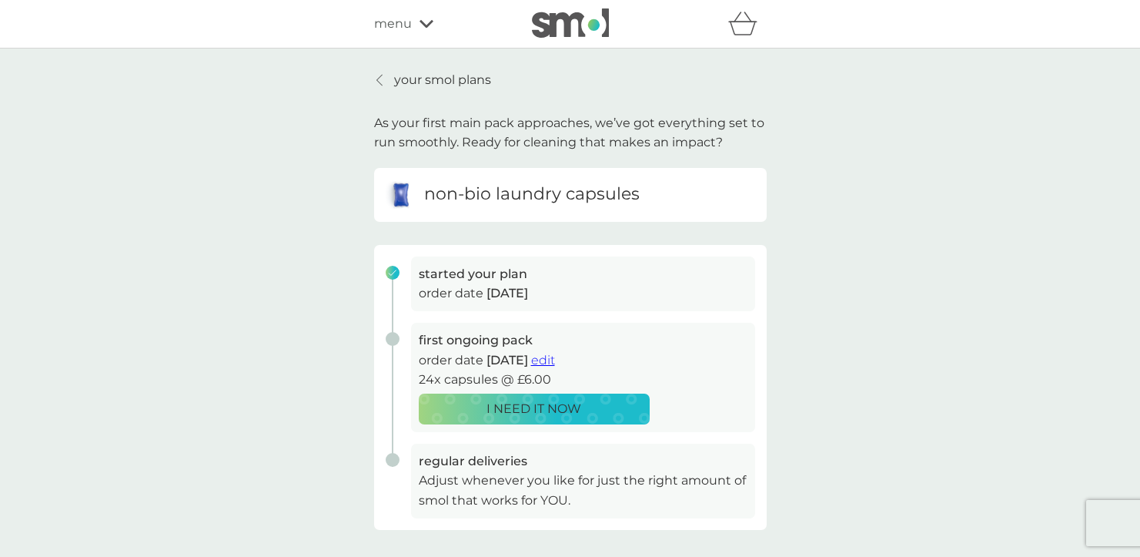
click at [555, 362] on span "edit" at bounding box center [543, 360] width 24 height 15
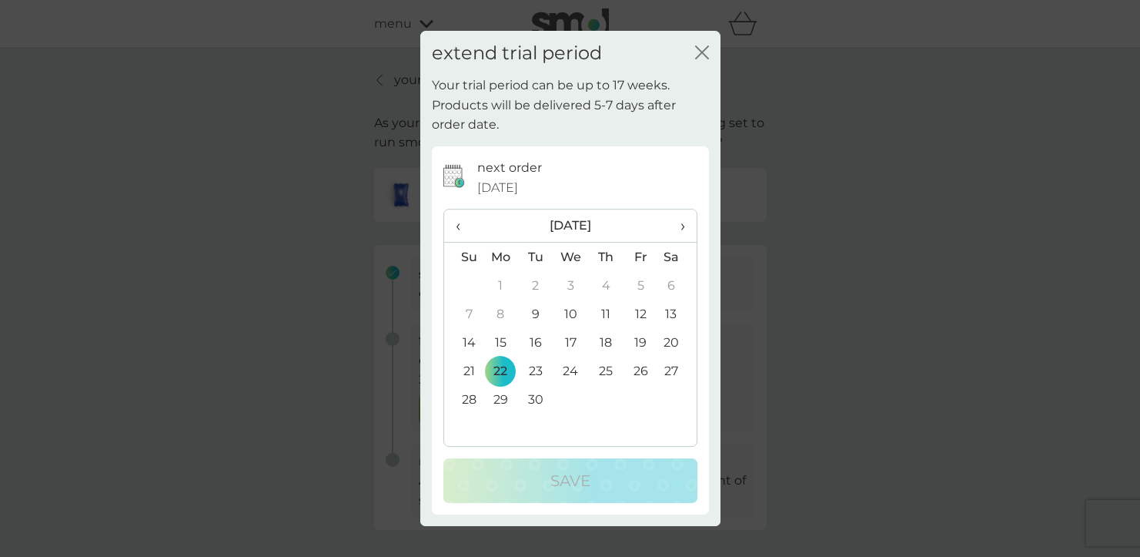
click at [678, 234] on span "›" at bounding box center [676, 225] width 15 height 32
click at [681, 225] on span "›" at bounding box center [676, 225] width 15 height 32
click at [494, 309] on td "3" at bounding box center [501, 313] width 35 height 28
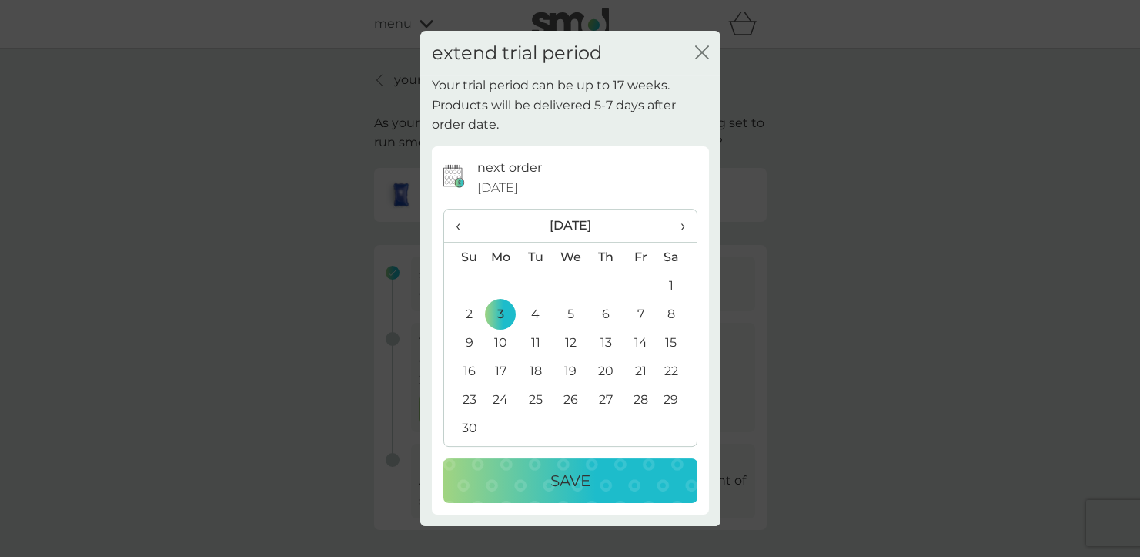
click at [554, 487] on p "Save" at bounding box center [570, 480] width 40 height 25
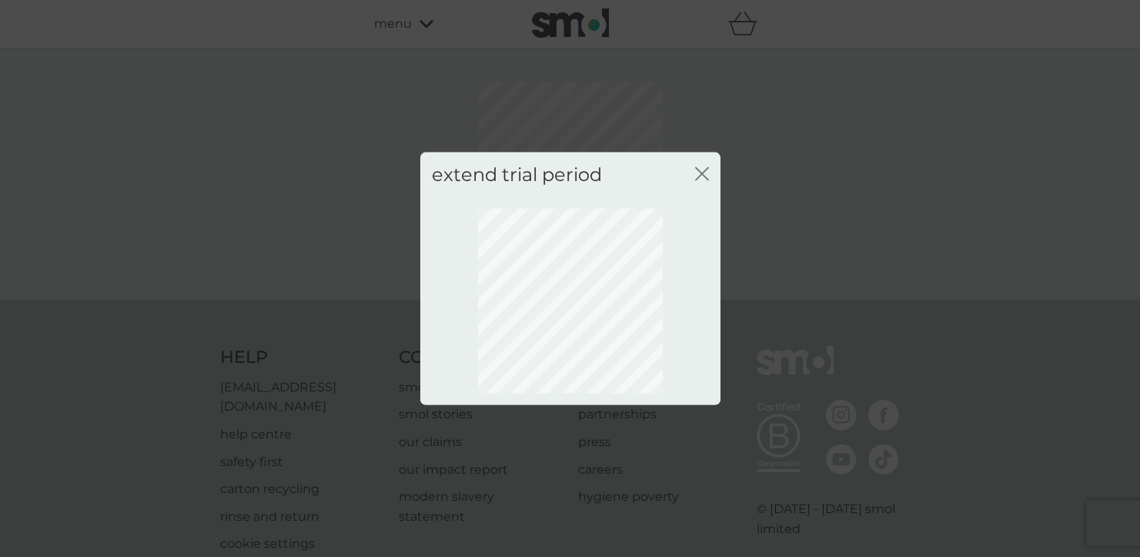
click at [704, 178] on icon "close" at bounding box center [702, 173] width 14 height 14
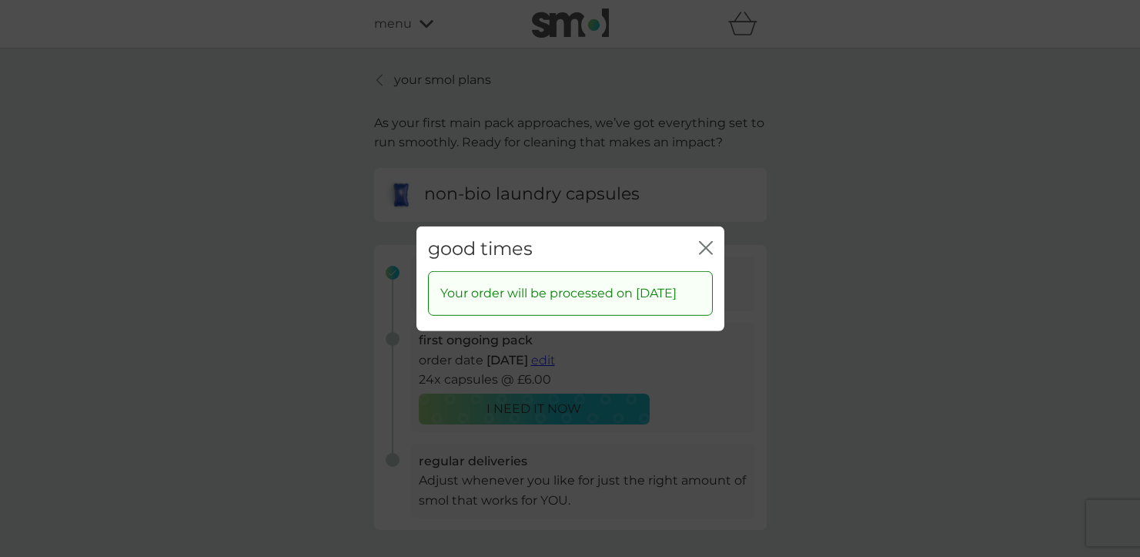
click at [710, 241] on icon "close" at bounding box center [709, 247] width 6 height 12
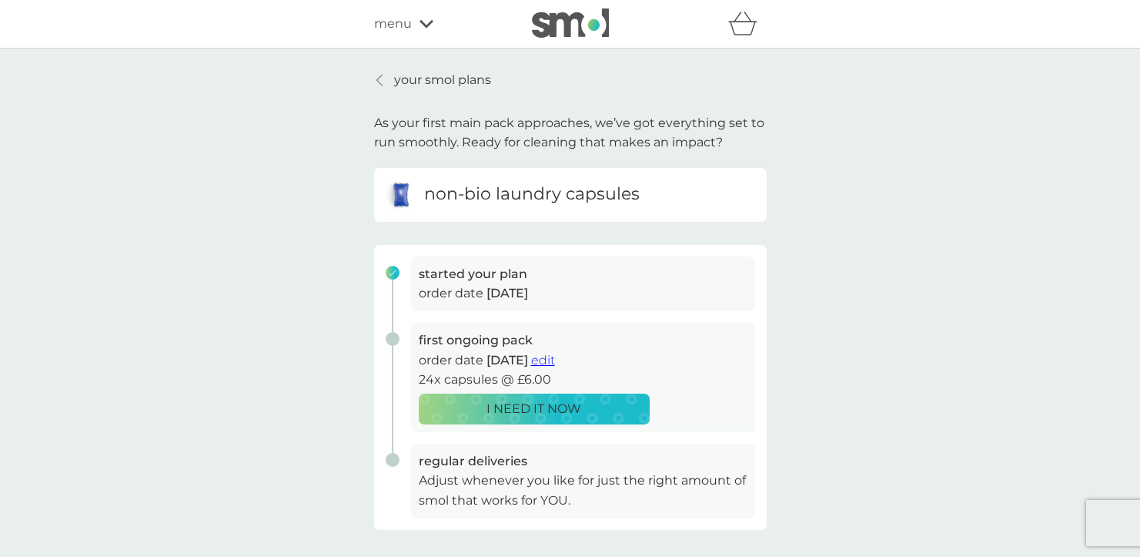
click at [444, 90] on div "your smol plans As your first main pack approaches, we’ve got everything set to…" at bounding box center [570, 379] width 393 height 619
click at [446, 84] on p "your smol plans" at bounding box center [442, 80] width 97 height 20
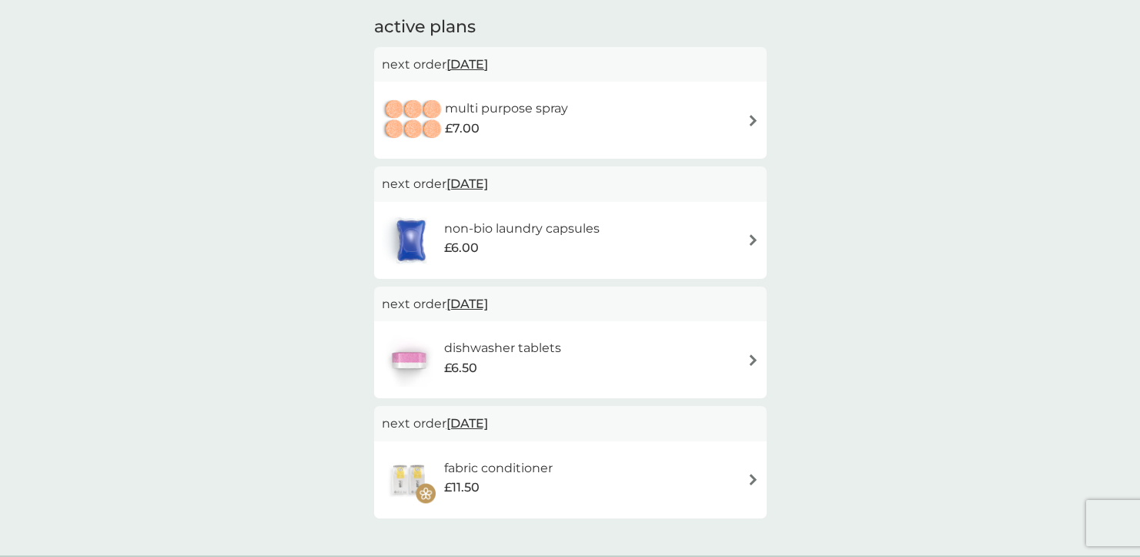
scroll to position [102, 0]
click at [488, 304] on span "30 Nov 2025" at bounding box center [468, 302] width 42 height 30
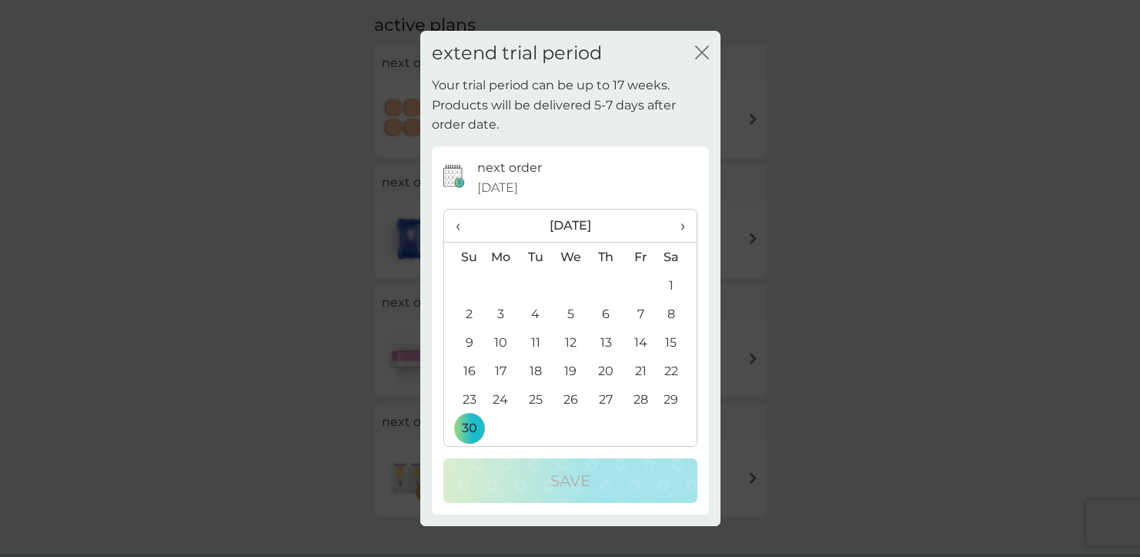
click at [500, 321] on td "3" at bounding box center [501, 313] width 35 height 28
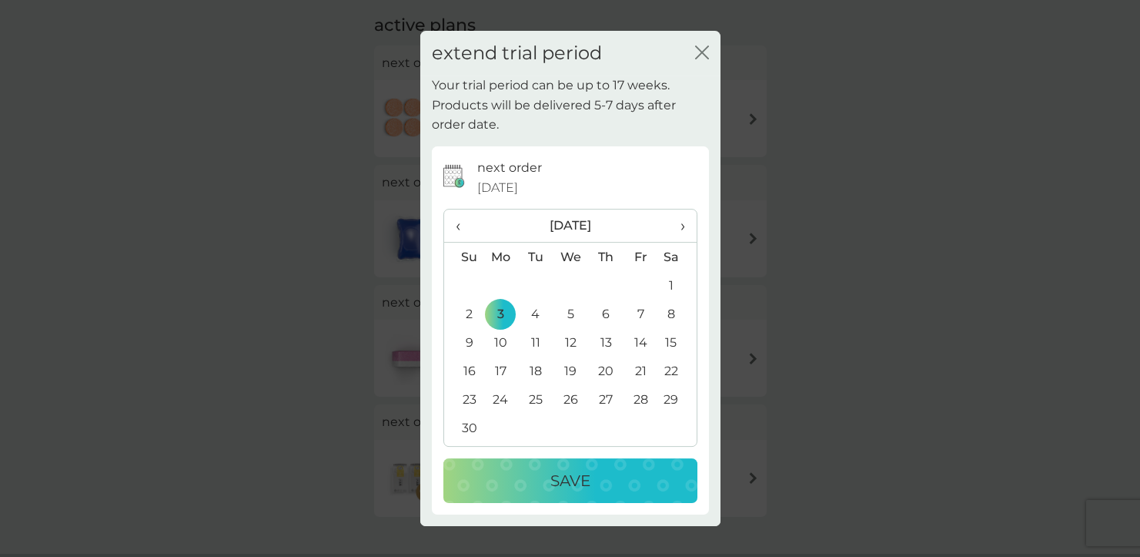
click at [560, 470] on p "Save" at bounding box center [570, 480] width 40 height 25
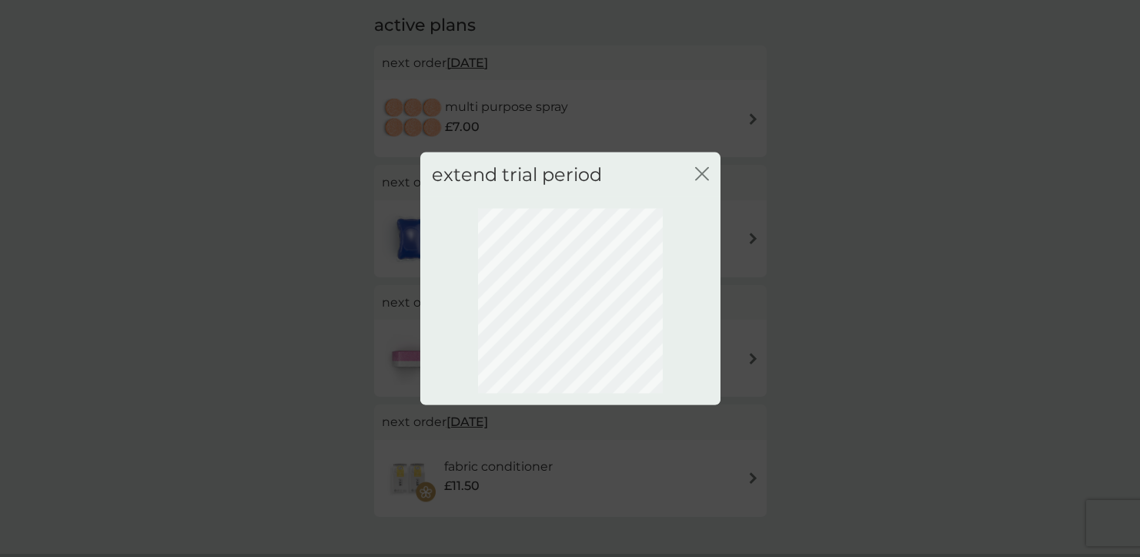
scroll to position [89, 0]
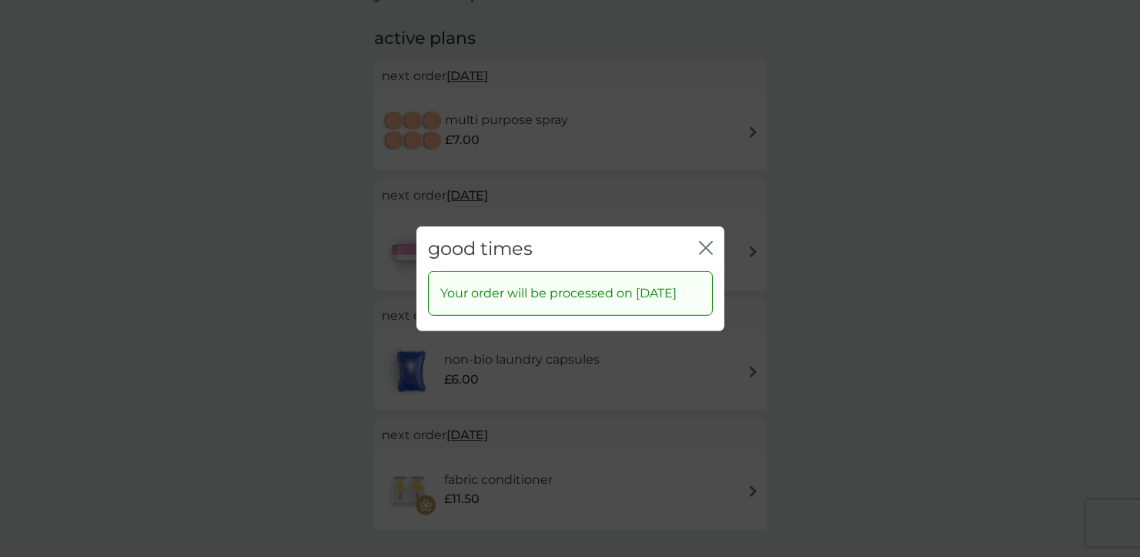
click at [696, 229] on div "good times close" at bounding box center [571, 248] width 308 height 45
click at [696, 236] on div "good times close" at bounding box center [571, 248] width 308 height 45
click at [710, 241] on icon "close" at bounding box center [709, 247] width 6 height 12
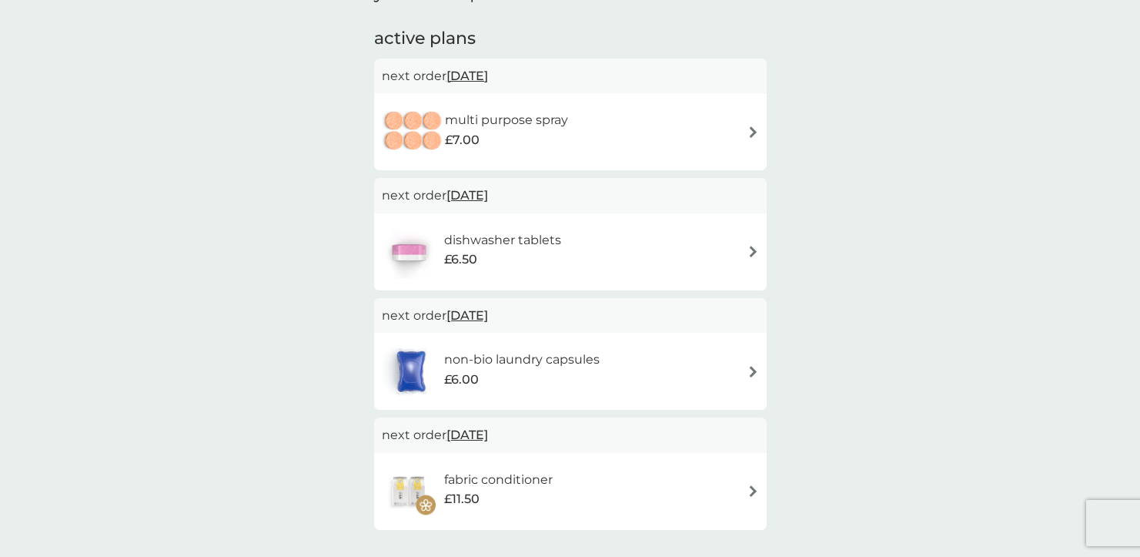
click at [463, 76] on span "22 Sep 2025" at bounding box center [468, 76] width 42 height 30
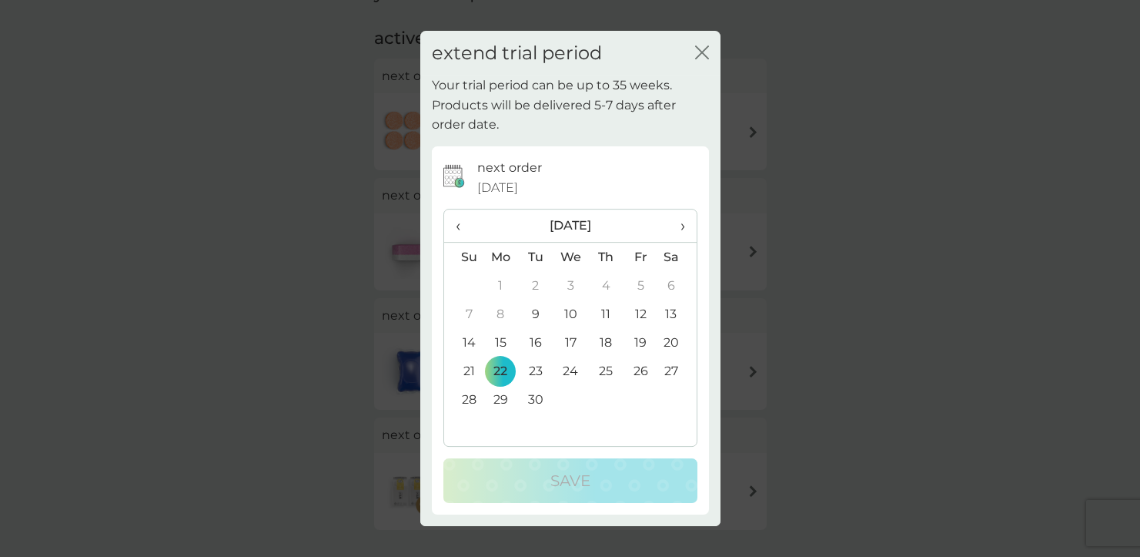
click at [672, 226] on span "›" at bounding box center [676, 225] width 15 height 32
click at [684, 226] on span "›" at bounding box center [676, 225] width 15 height 32
click at [463, 430] on td "30" at bounding box center [463, 427] width 39 height 28
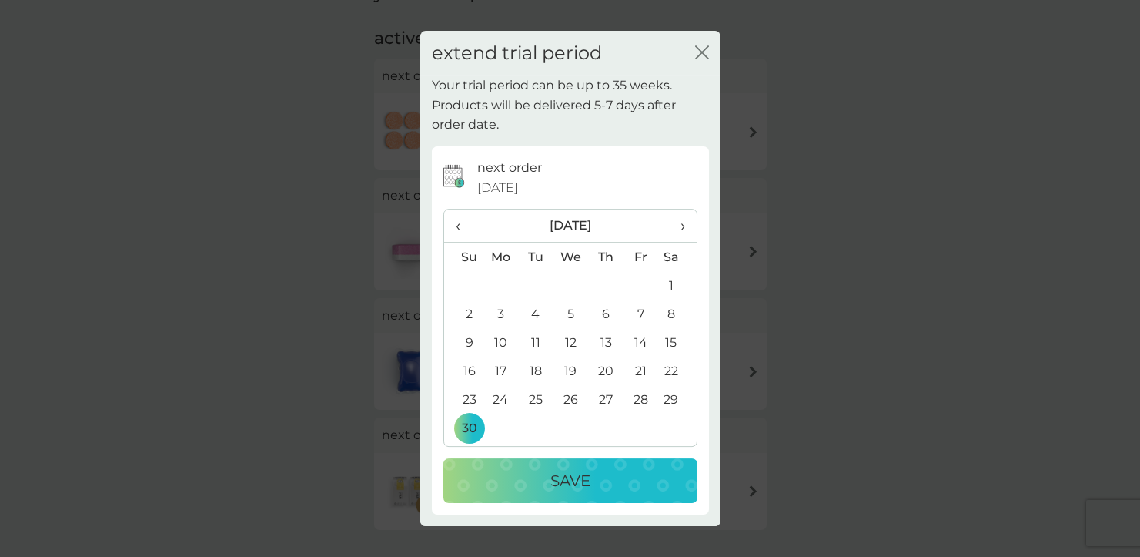
click at [553, 477] on p "Save" at bounding box center [570, 480] width 40 height 25
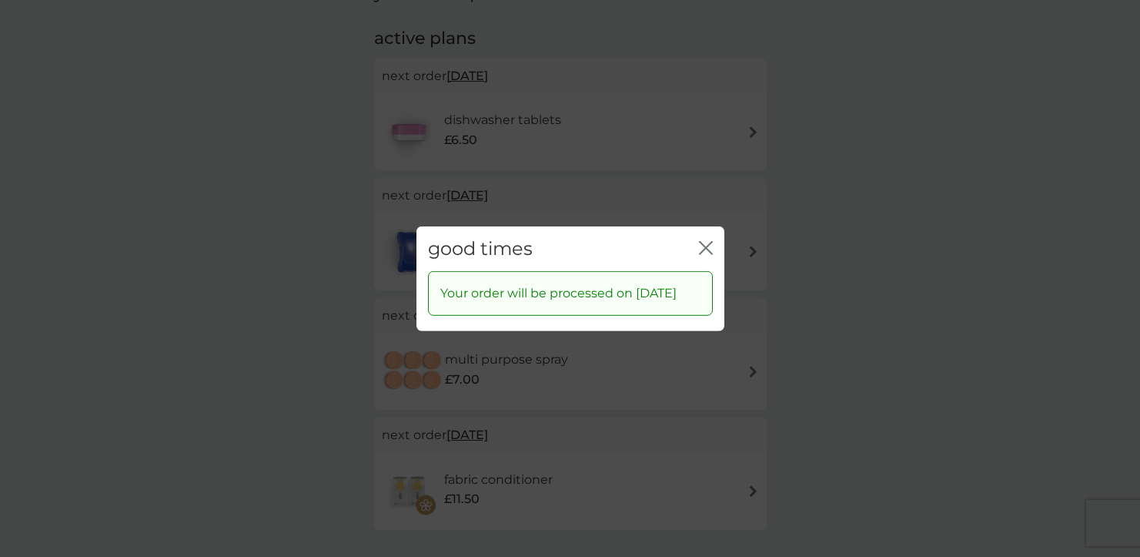
click at [711, 240] on icon "close" at bounding box center [706, 247] width 14 height 14
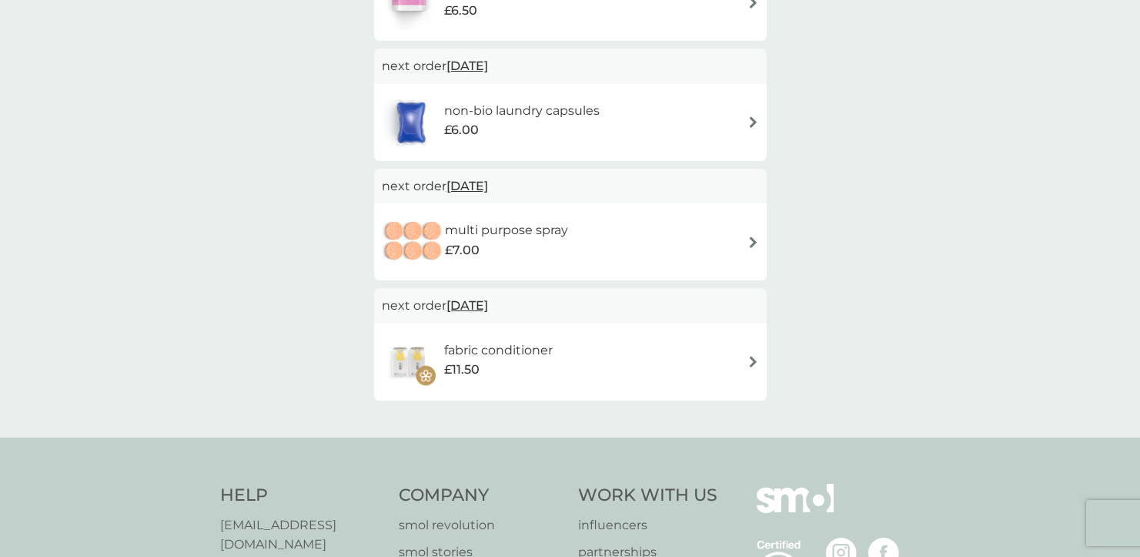
scroll to position [218, 0]
click at [698, 363] on div "fabric conditioner £11.50" at bounding box center [570, 362] width 377 height 54
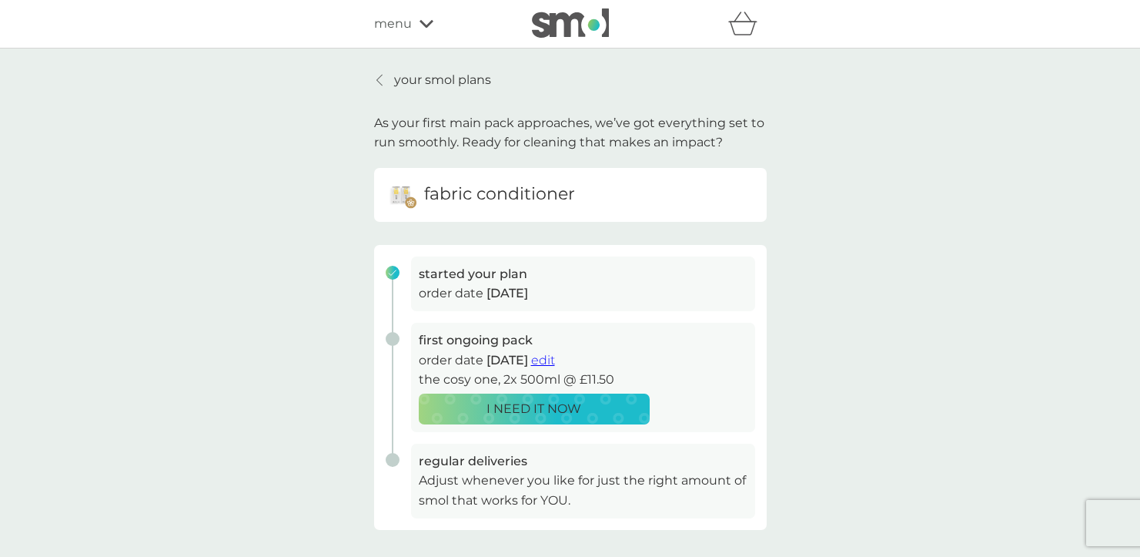
click at [555, 360] on span "edit" at bounding box center [543, 360] width 24 height 15
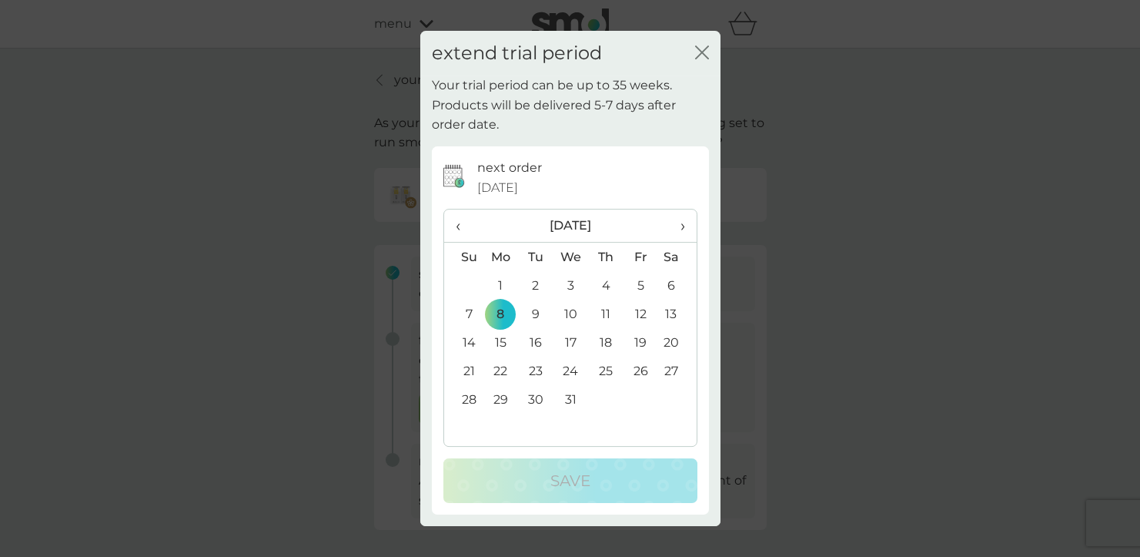
click at [687, 222] on th "›" at bounding box center [677, 225] width 38 height 33
click at [502, 310] on td "5" at bounding box center [501, 313] width 35 height 28
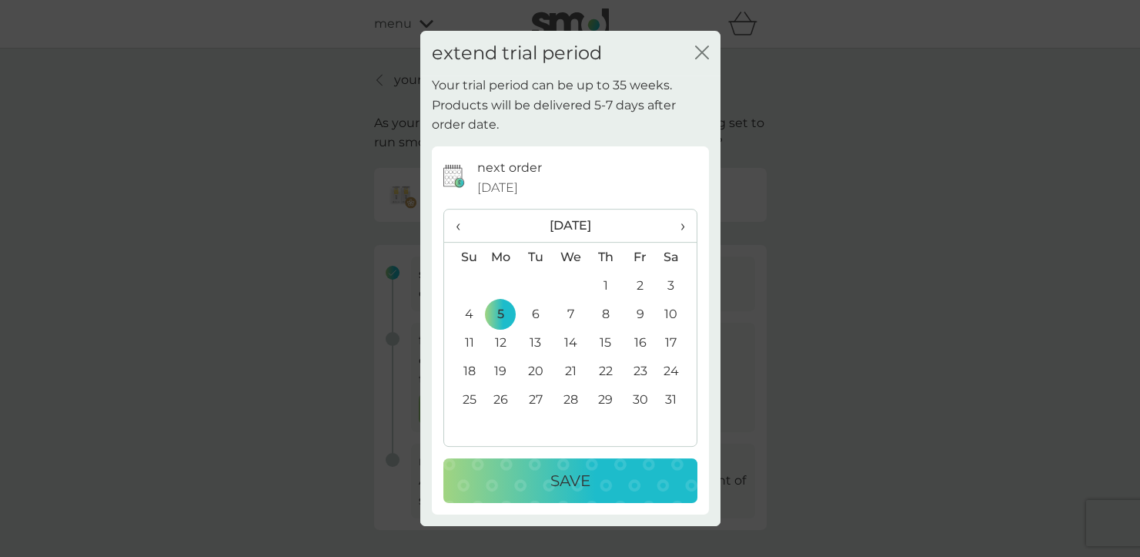
click at [597, 481] on div "Save" at bounding box center [570, 480] width 223 height 25
